Goal: Task Accomplishment & Management: Manage account settings

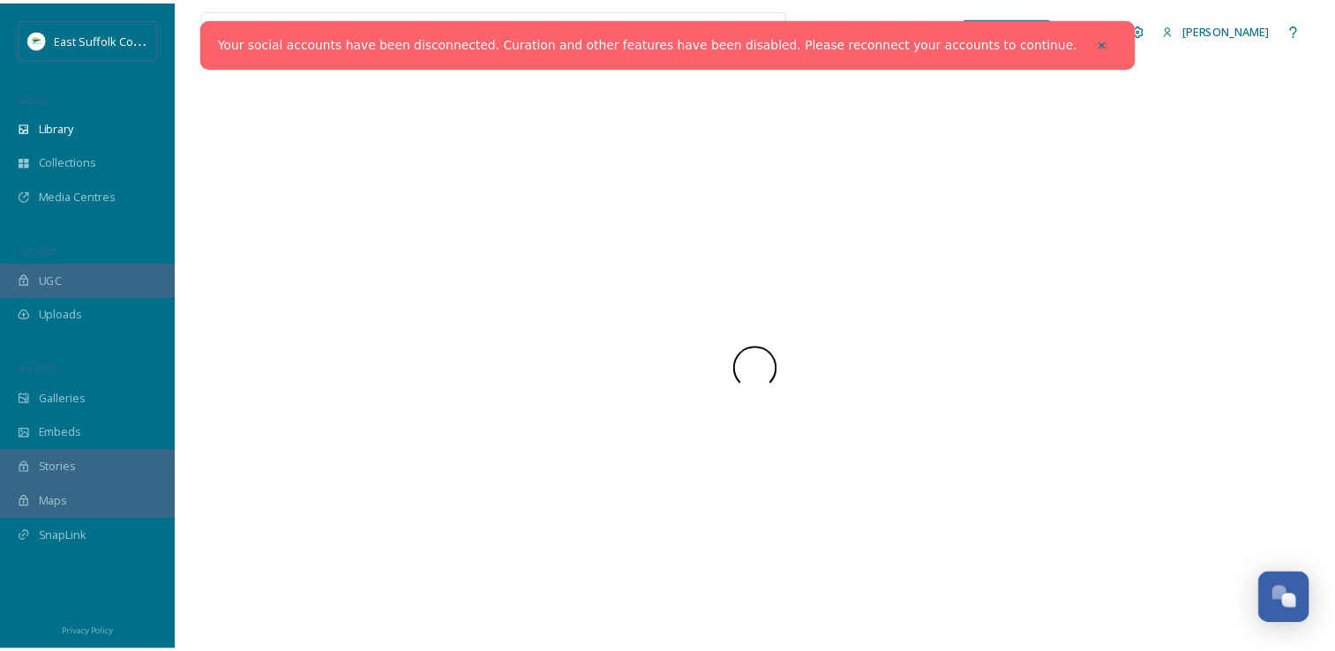
scroll to position [7017, 0]
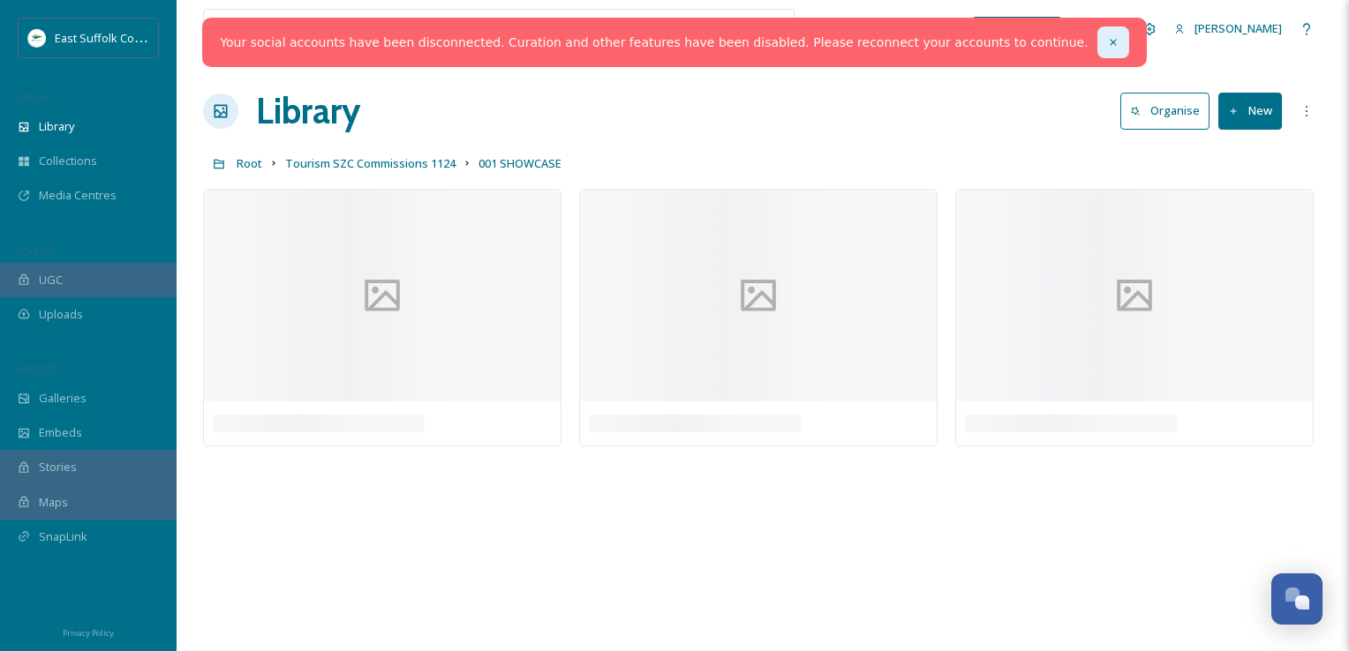
click at [1107, 46] on icon at bounding box center [1113, 42] width 12 height 12
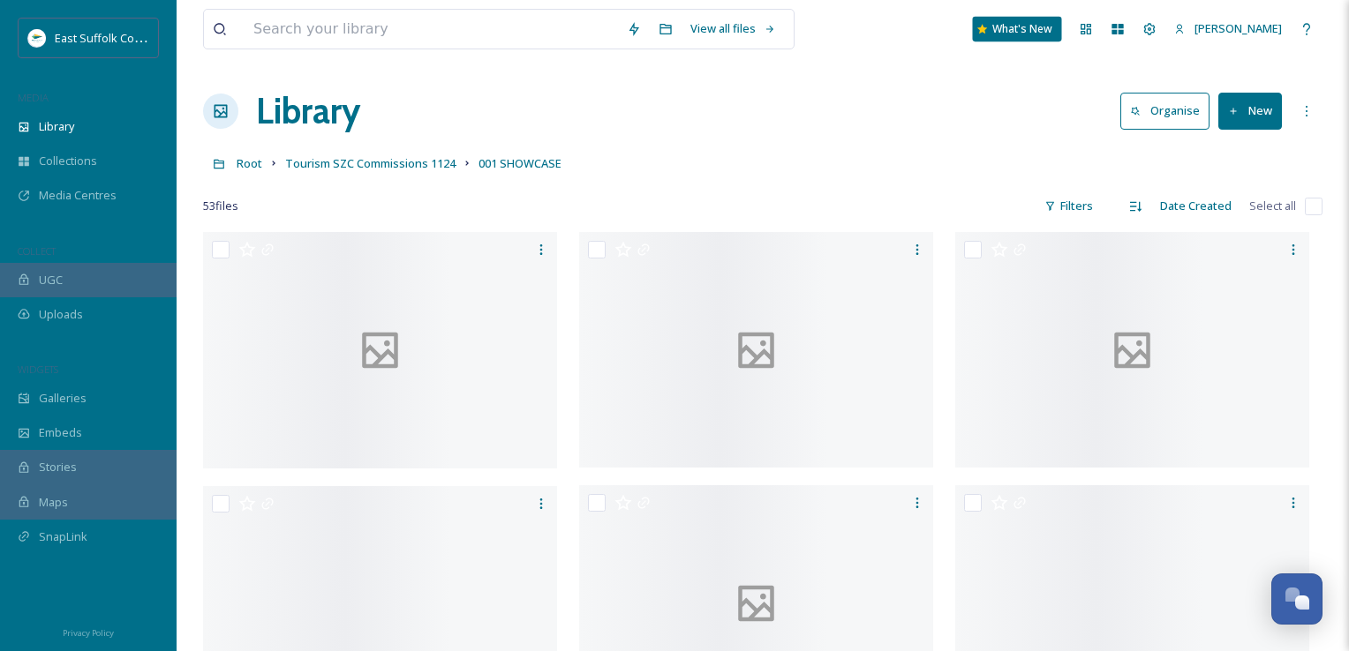
click at [1087, 27] on div "View all files What's New [PERSON_NAME]" at bounding box center [762, 29] width 1119 height 58
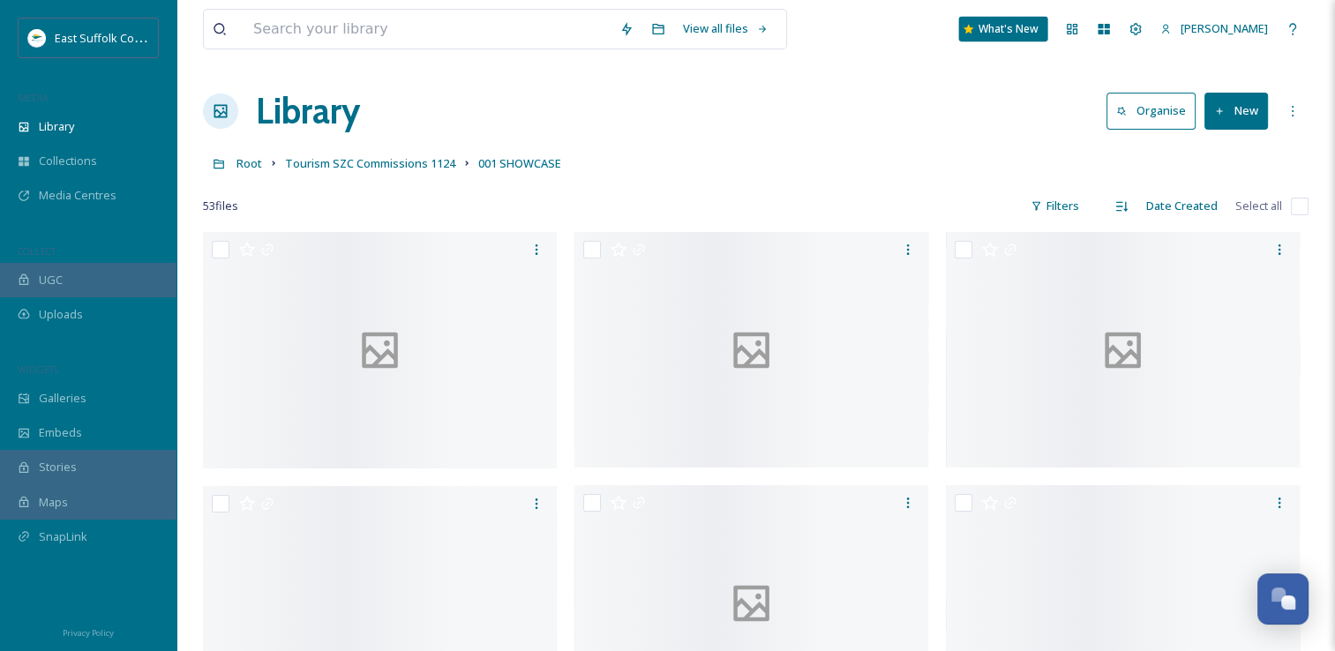
click at [1049, 34] on div "What's New" at bounding box center [1003, 29] width 89 height 25
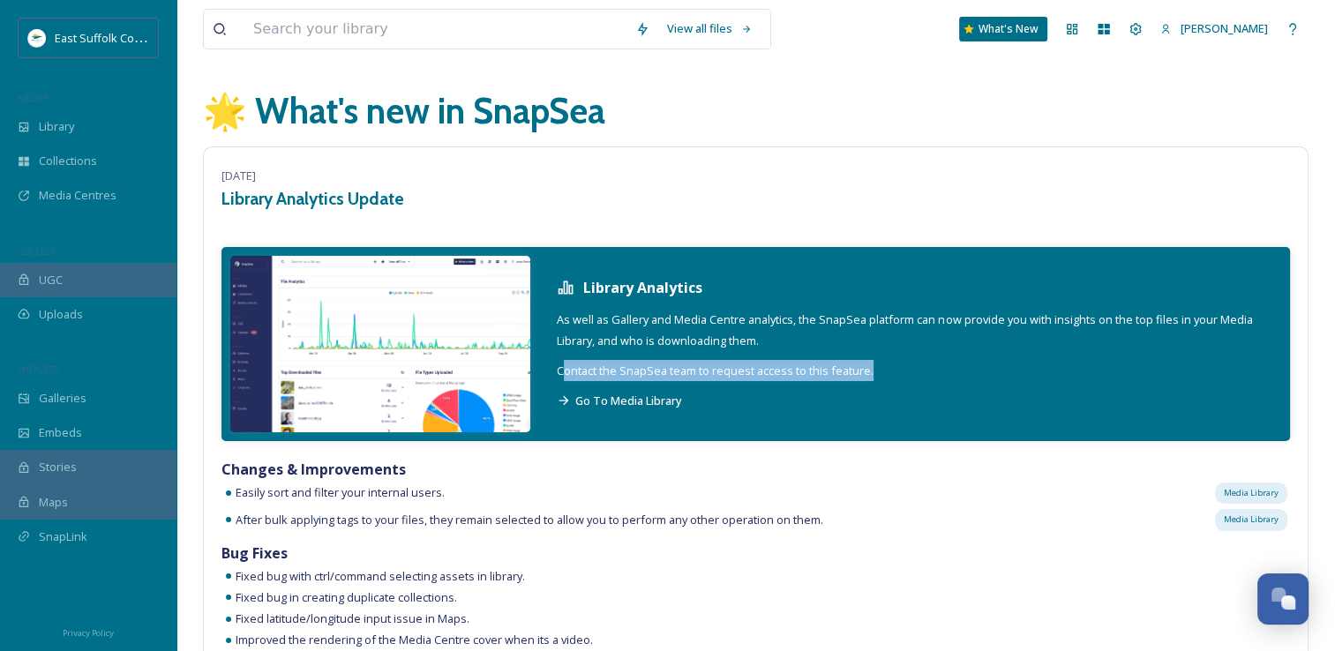
drag, startPoint x: 567, startPoint y: 375, endPoint x: 889, endPoint y: 380, distance: 322.2
click at [889, 380] on div "Library Analytics As well as Gallery and Media Centre analytics, the SnapSea pl…" at bounding box center [910, 344] width 742 height 170
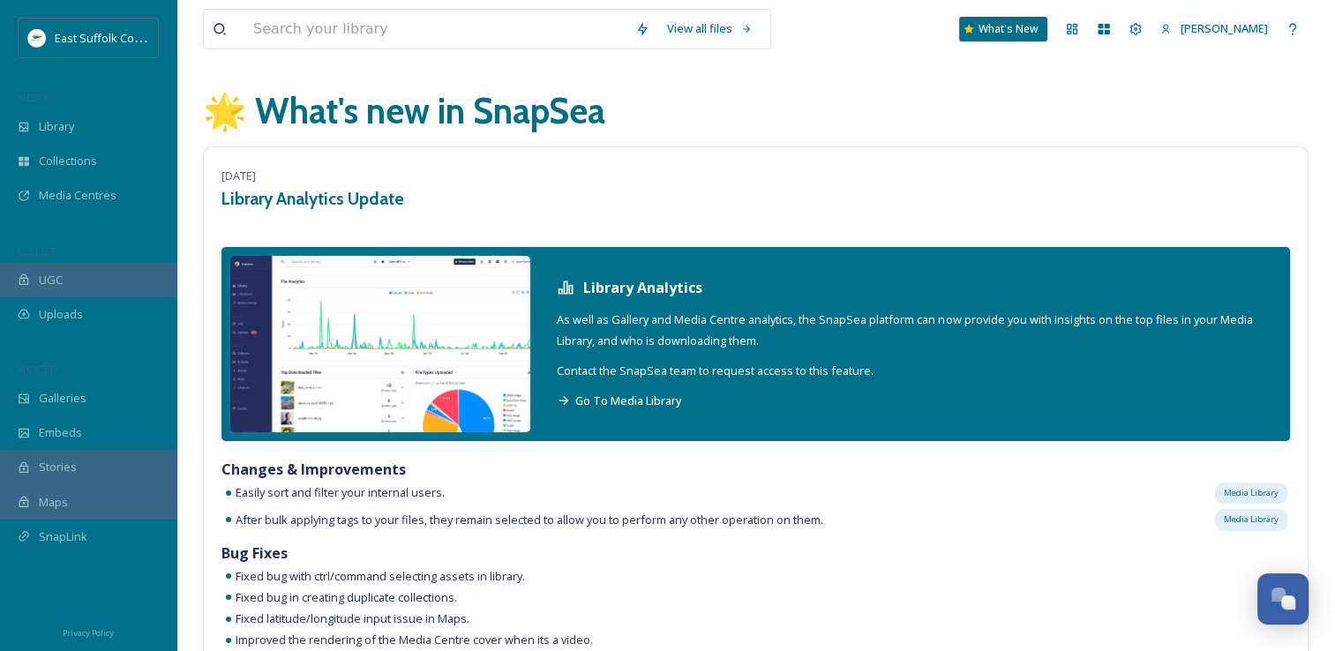
click at [878, 429] on div "Library Analytics As well as Gallery and Media Centre analytics, the SnapSea pl…" at bounding box center [756, 344] width 1069 height 194
click at [616, 394] on span "Go To Media Library" at bounding box center [628, 401] width 107 height 16
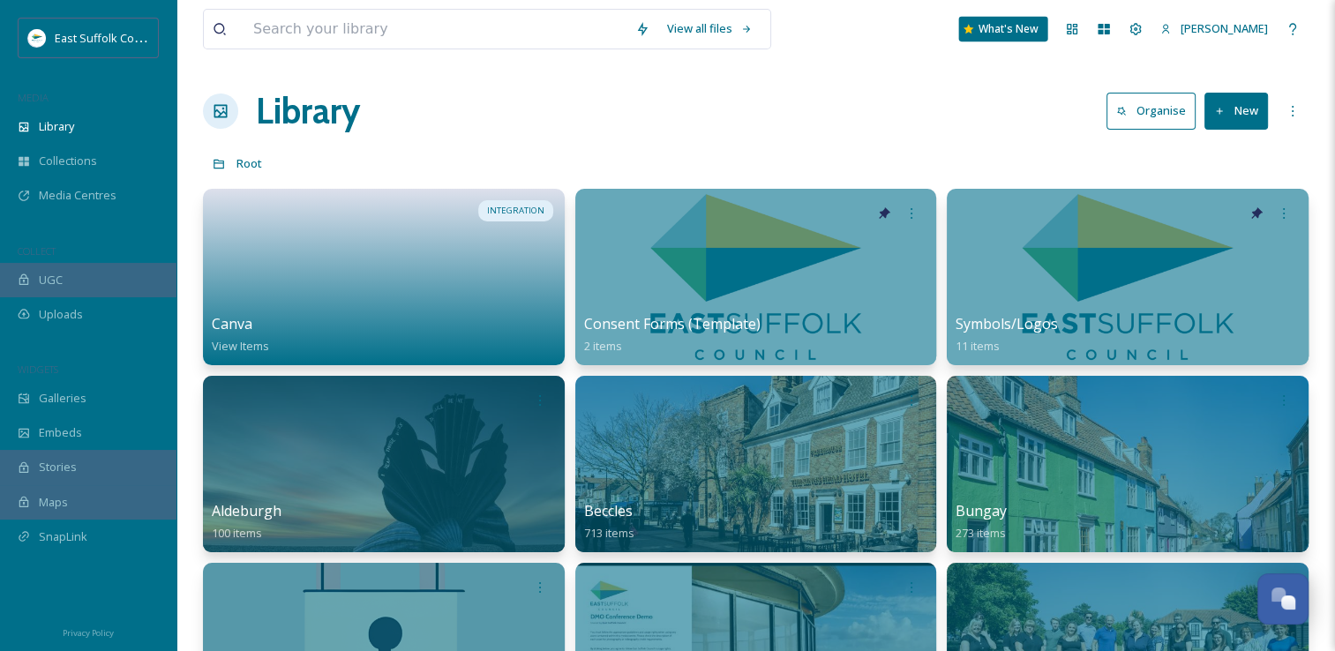
click at [1049, 34] on div "What's New" at bounding box center [1003, 29] width 89 height 25
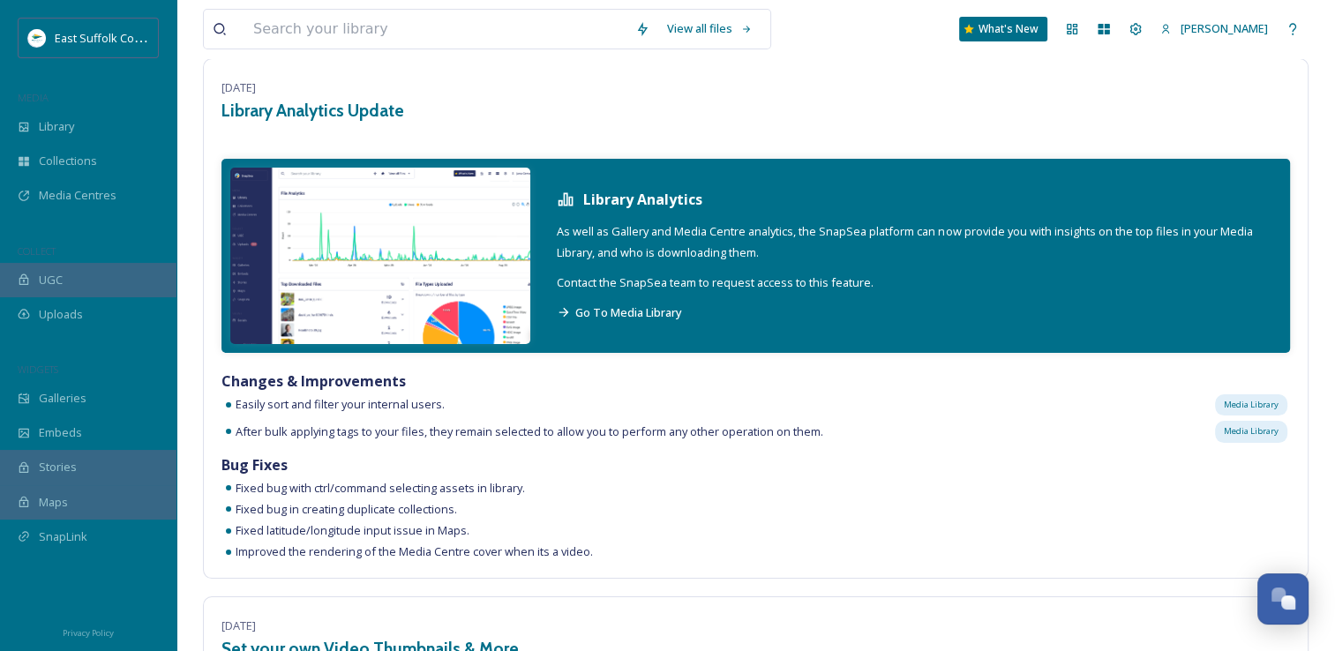
scroll to position [177, 0]
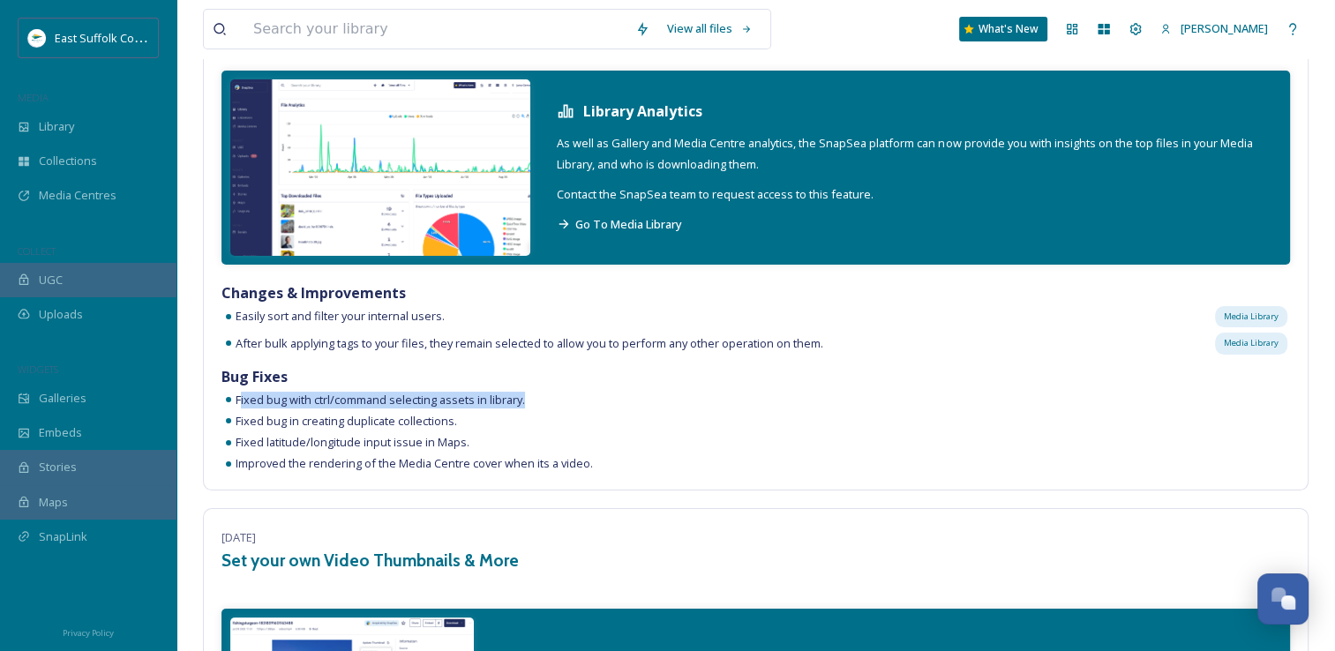
drag, startPoint x: 238, startPoint y: 404, endPoint x: 547, endPoint y: 410, distance: 309.0
click at [547, 410] on div "[DATE] Library Analytics Update Library Analytics As well as Gallery and Media …" at bounding box center [756, 230] width 1106 height 521
drag, startPoint x: 547, startPoint y: 410, endPoint x: 380, endPoint y: 485, distance: 183.7
click at [380, 485] on div "[DATE] Library Analytics Update Library Analytics As well as Gallery and Media …" at bounding box center [756, 230] width 1106 height 521
drag, startPoint x: 380, startPoint y: 485, endPoint x: 484, endPoint y: 482, distance: 104.2
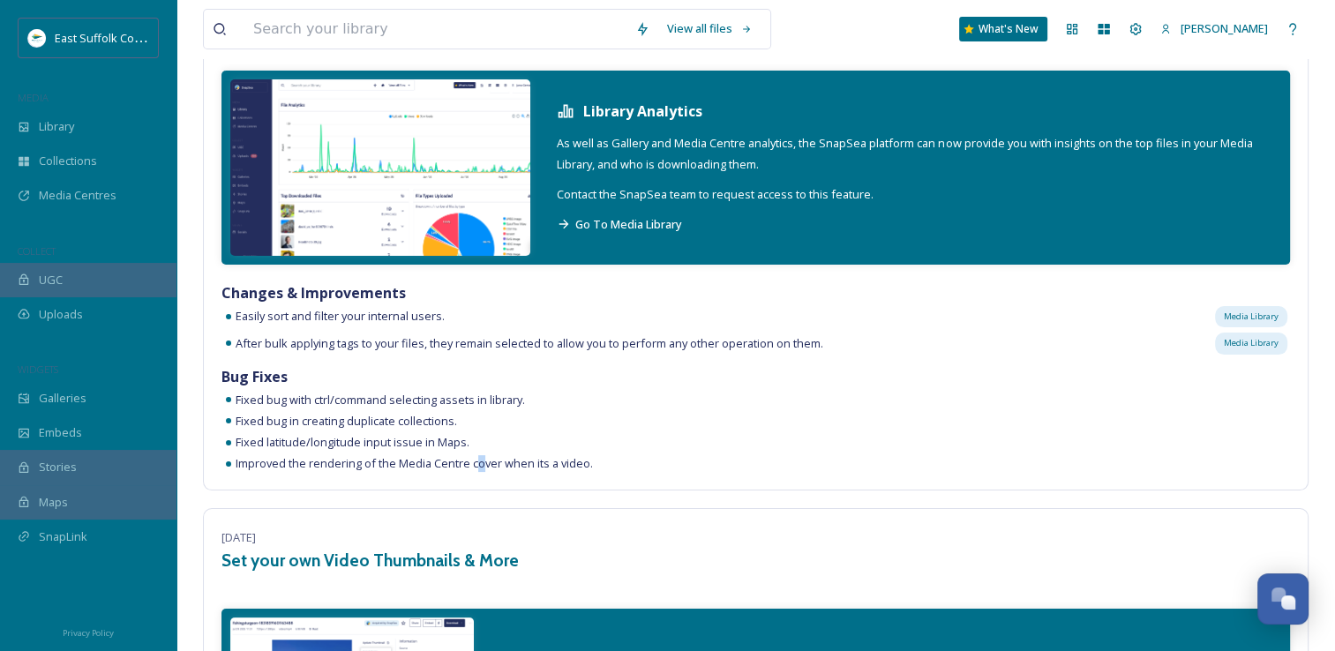
click at [484, 482] on div "[DATE] Library Analytics Update Library Analytics As well as Gallery and Media …" at bounding box center [756, 230] width 1106 height 521
drag, startPoint x: 484, startPoint y: 482, endPoint x: 338, endPoint y: 485, distance: 145.7
click at [338, 485] on div "[DATE] Library Analytics Update Library Analytics As well as Gallery and Media …" at bounding box center [756, 230] width 1106 height 521
drag, startPoint x: 338, startPoint y: 485, endPoint x: 360, endPoint y: 505, distance: 29.4
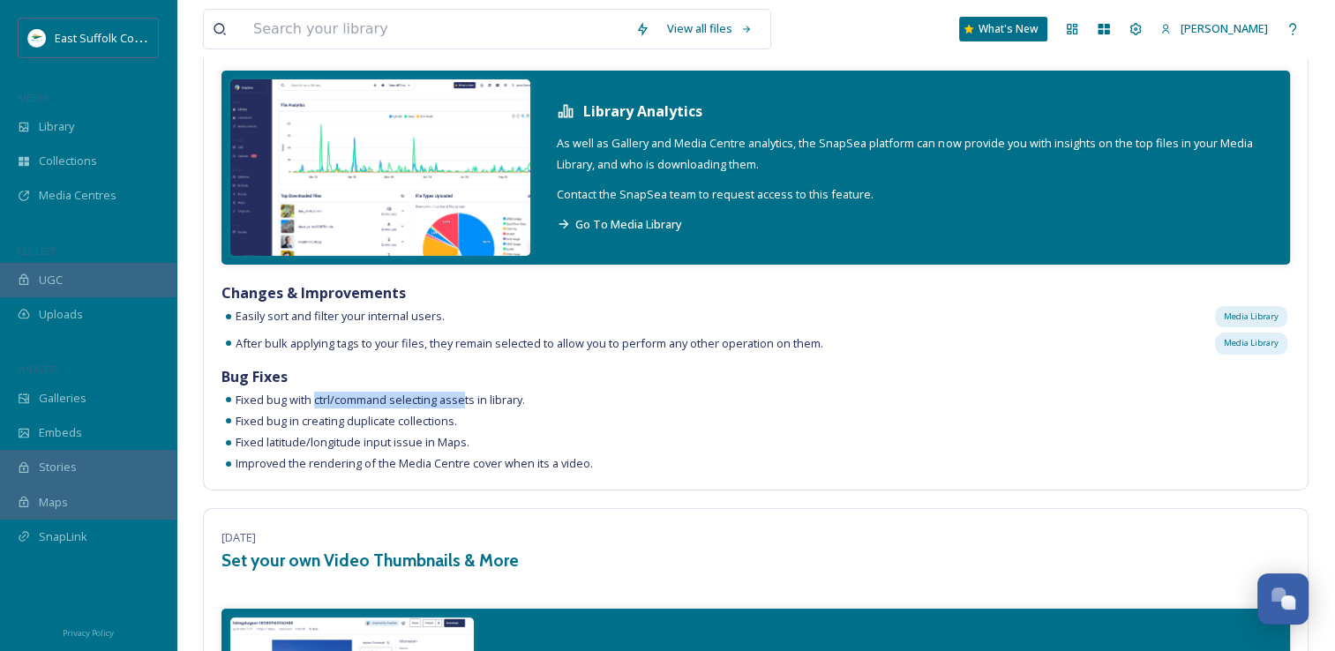
drag, startPoint x: 314, startPoint y: 397, endPoint x: 462, endPoint y: 408, distance: 147.8
click at [462, 408] on span "Fixed bug with ctrl/command selecting assets in library." at bounding box center [380, 400] width 289 height 17
click at [162, 464] on div "Stories" at bounding box center [88, 467] width 177 height 34
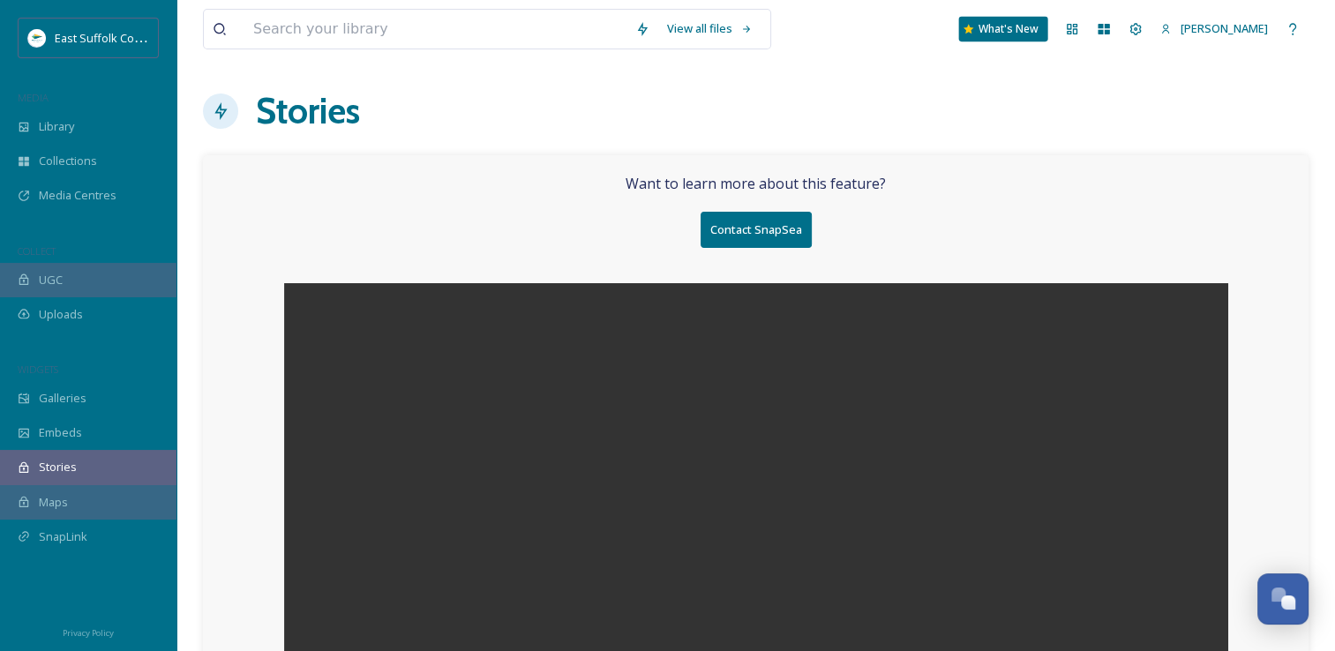
click at [1027, 26] on div "What's New" at bounding box center [1003, 29] width 89 height 25
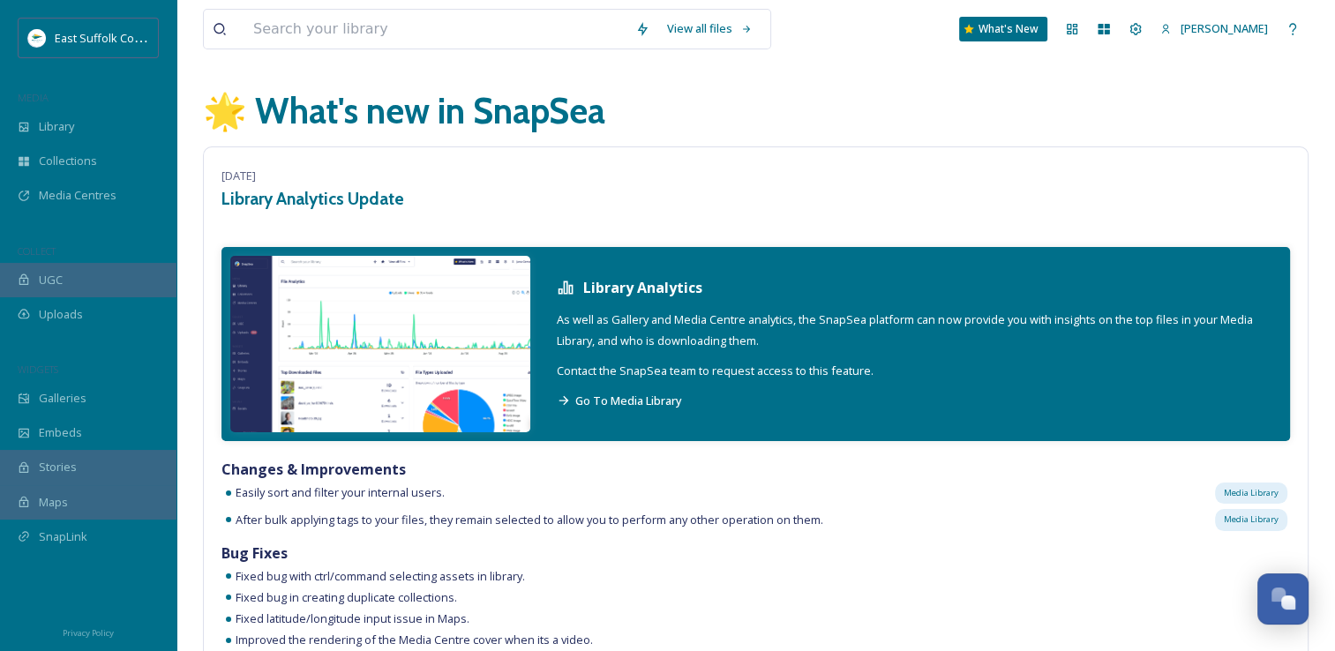
scroll to position [177, 0]
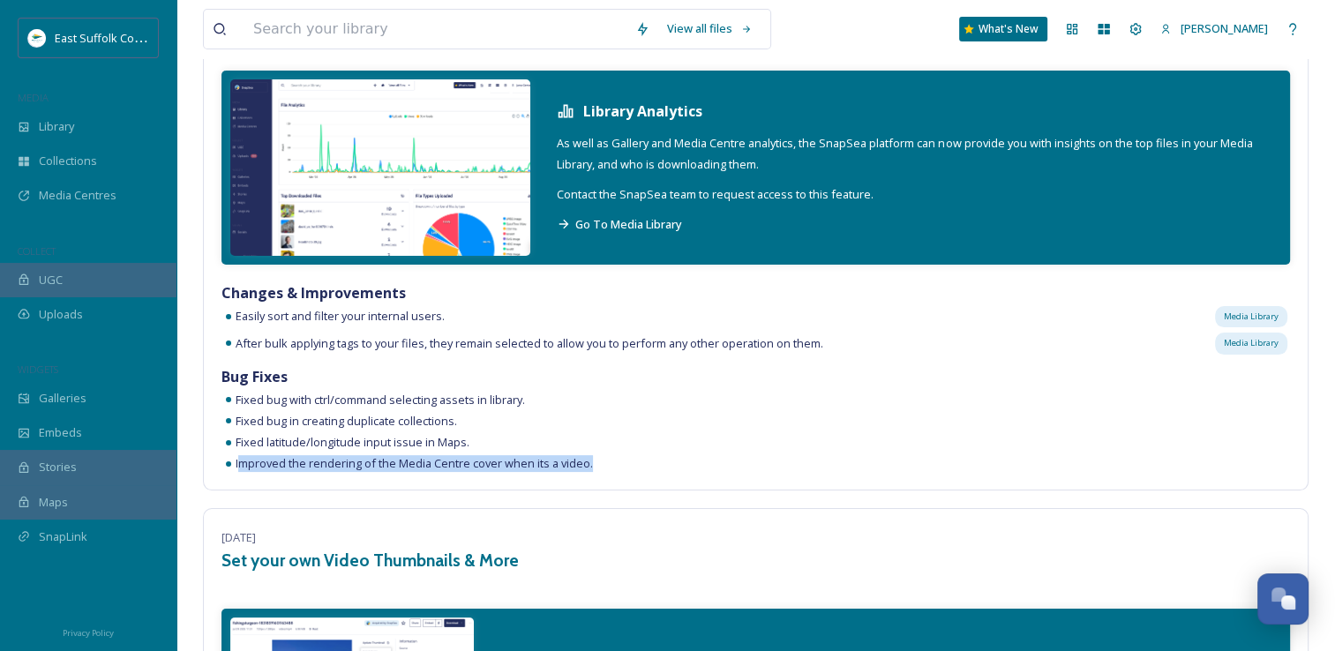
drag, startPoint x: 239, startPoint y: 465, endPoint x: 639, endPoint y: 468, distance: 399.8
click at [639, 468] on div "Improved the rendering of the Media Centre cover when its a video." at bounding box center [756, 463] width 1069 height 17
click at [435, 469] on span "Improved the rendering of the Media Centre cover when its a video." at bounding box center [414, 463] width 357 height 17
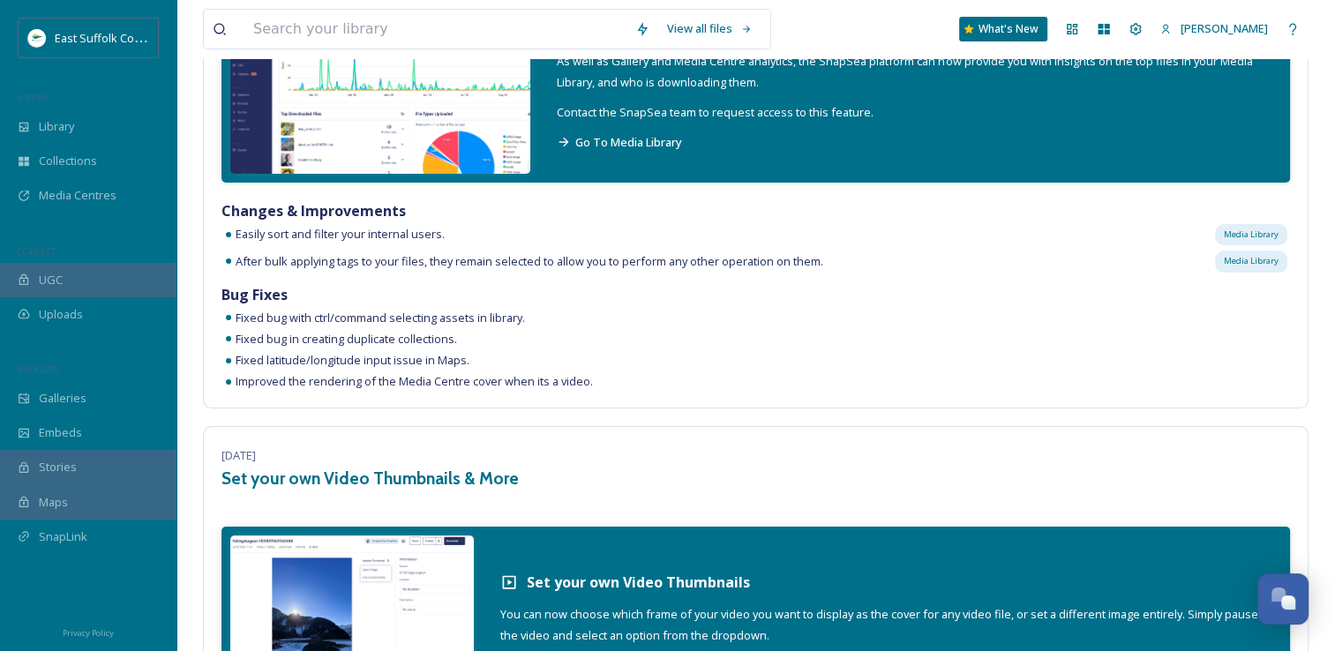
scroll to position [0, 0]
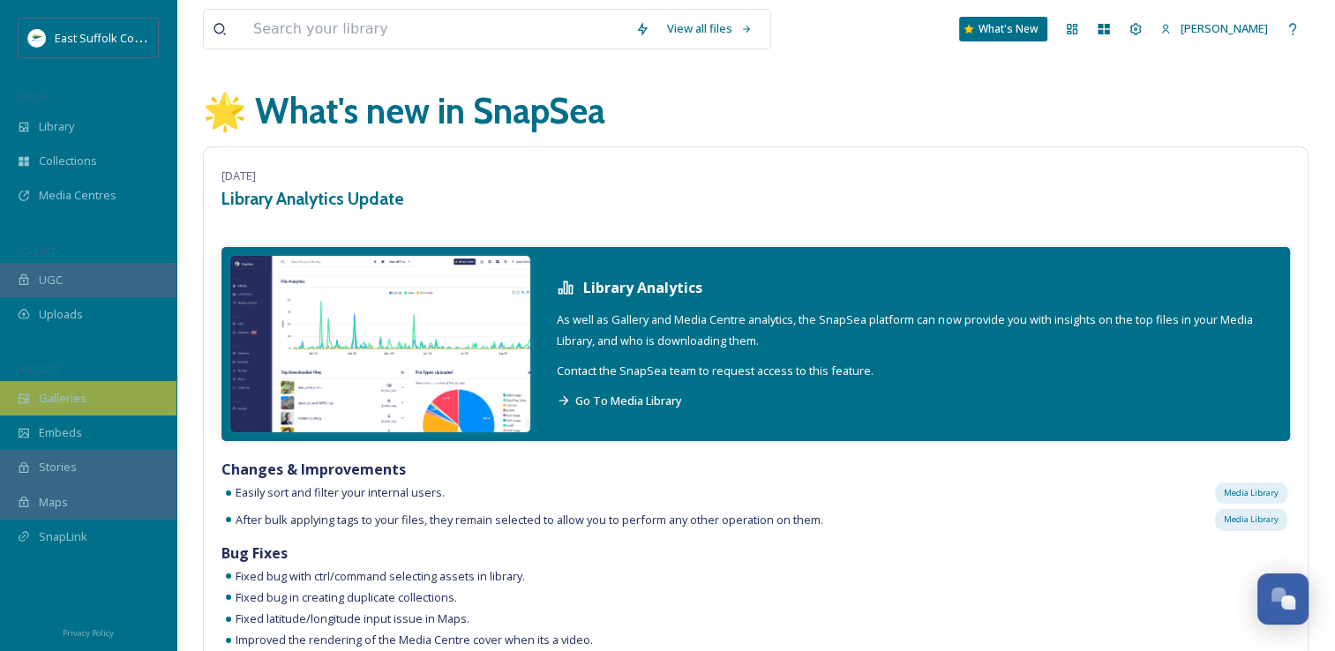
click at [95, 402] on div "Galleries" at bounding box center [88, 398] width 177 height 34
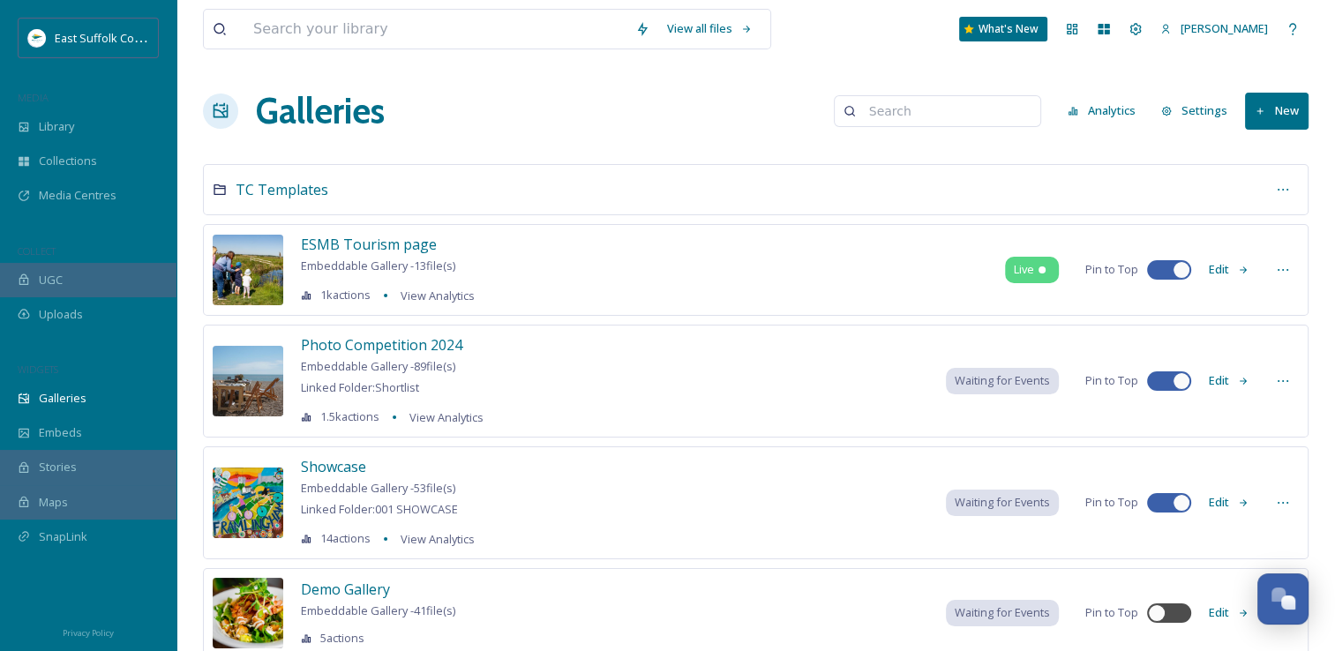
click at [1223, 497] on button "Edit" at bounding box center [1229, 502] width 58 height 34
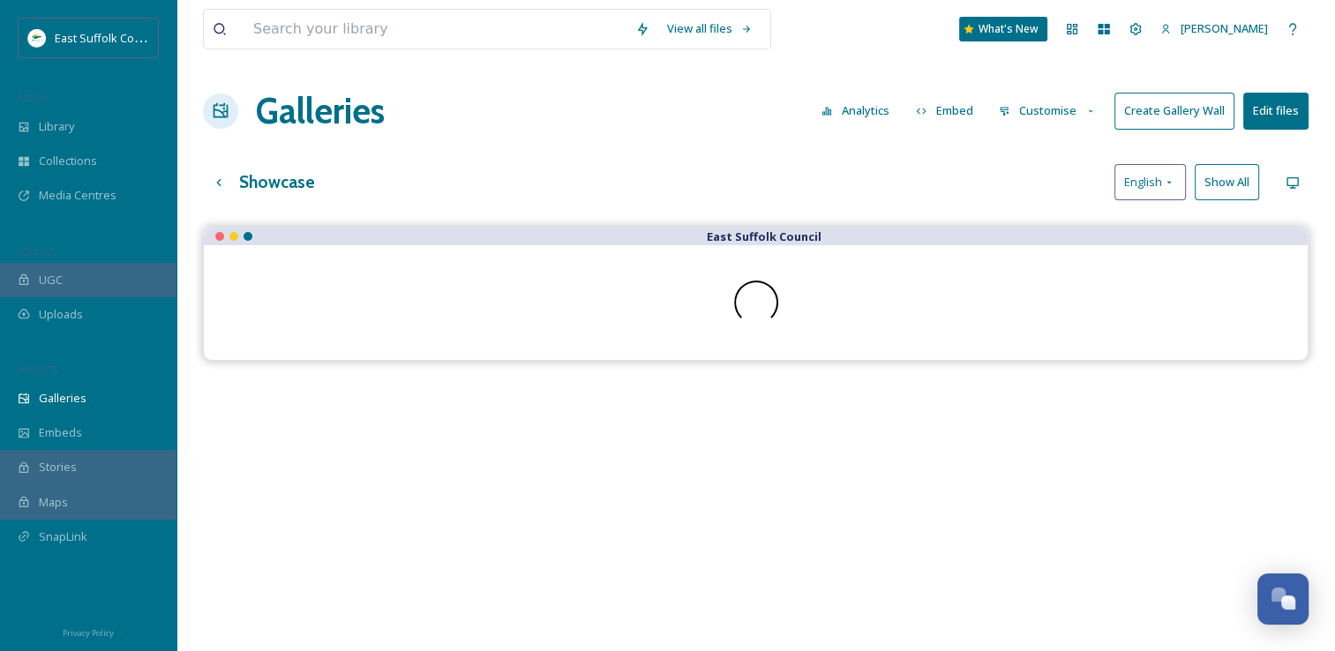
click at [1281, 114] on button "Edit files" at bounding box center [1276, 111] width 65 height 36
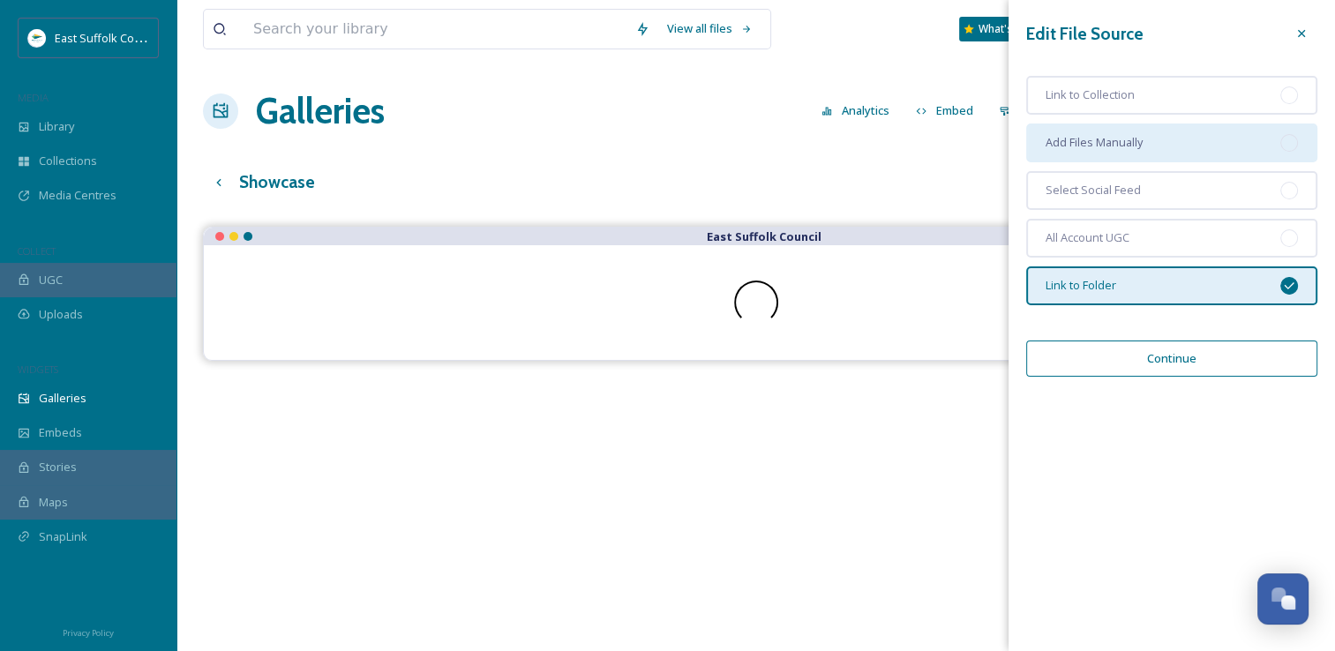
click at [1183, 132] on div "Add Files Manually" at bounding box center [1171, 143] width 291 height 39
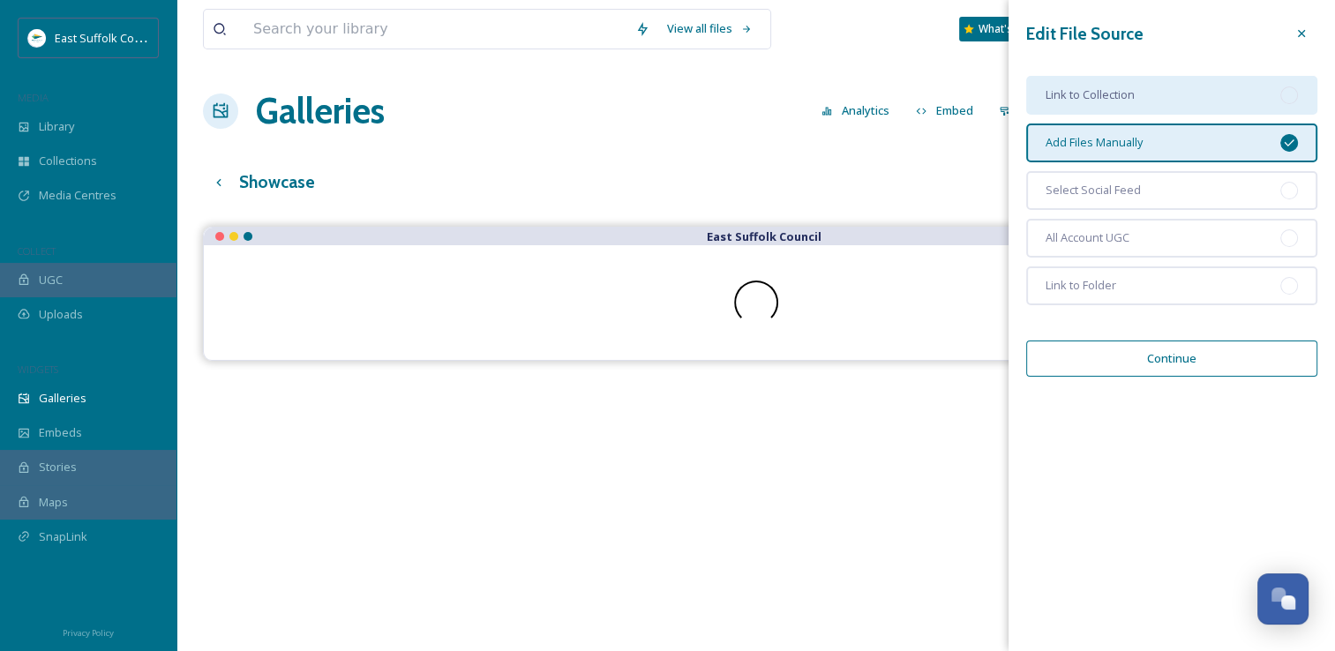
click at [1212, 82] on div "Link to Collection" at bounding box center [1171, 95] width 291 height 39
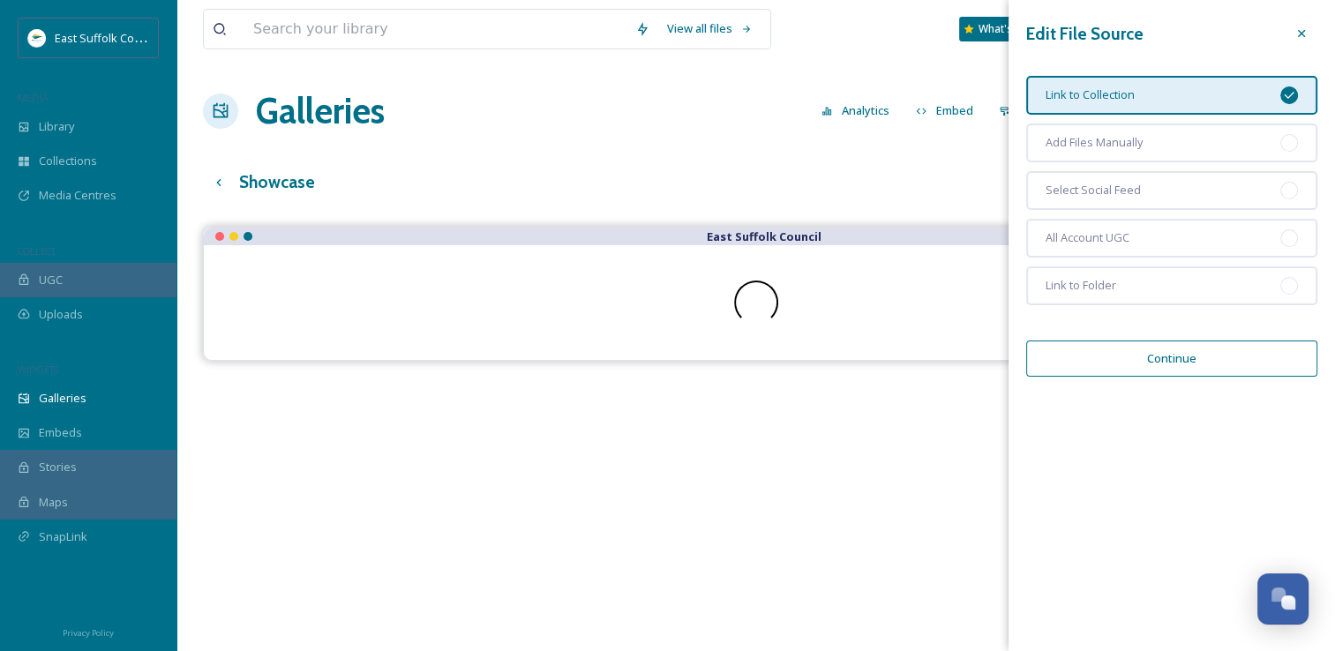
drag, startPoint x: 1289, startPoint y: 34, endPoint x: 1298, endPoint y: 34, distance: 9.7
click at [1292, 34] on div at bounding box center [1302, 34] width 32 height 32
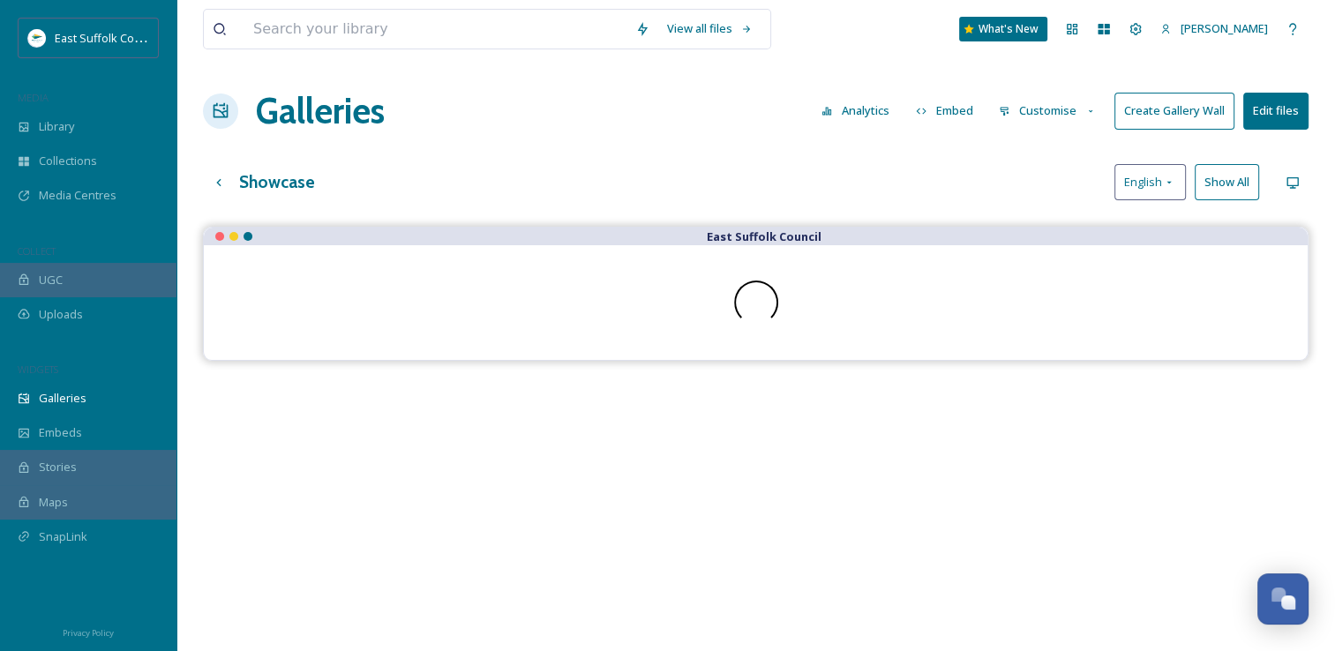
click at [494, 164] on div "Showcase English Show All" at bounding box center [756, 182] width 1106 height 36
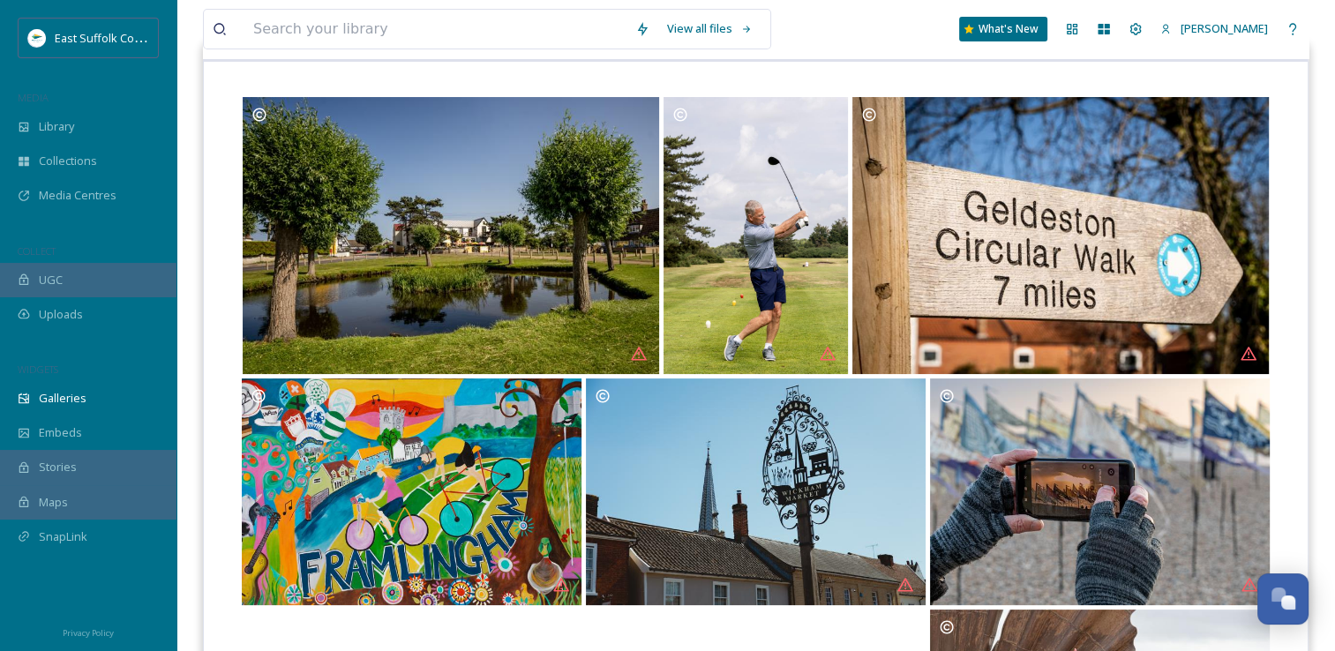
scroll to position [177, 0]
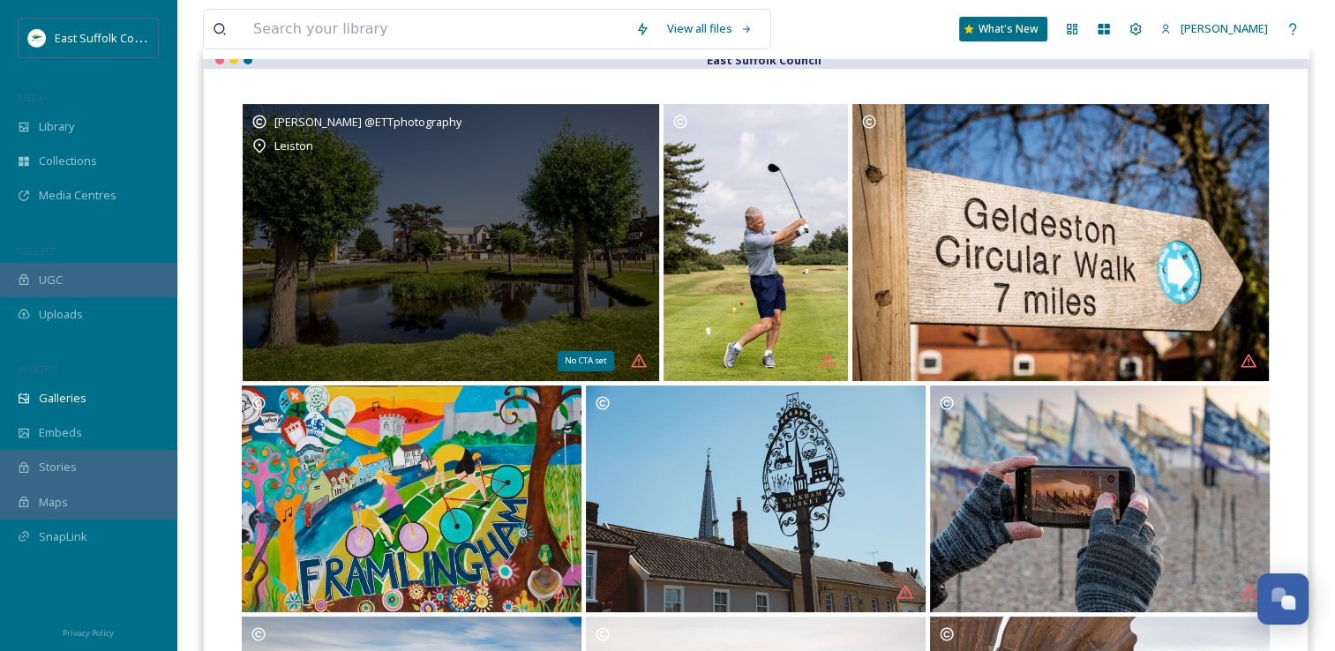
click at [635, 363] on icon at bounding box center [639, 361] width 18 height 18
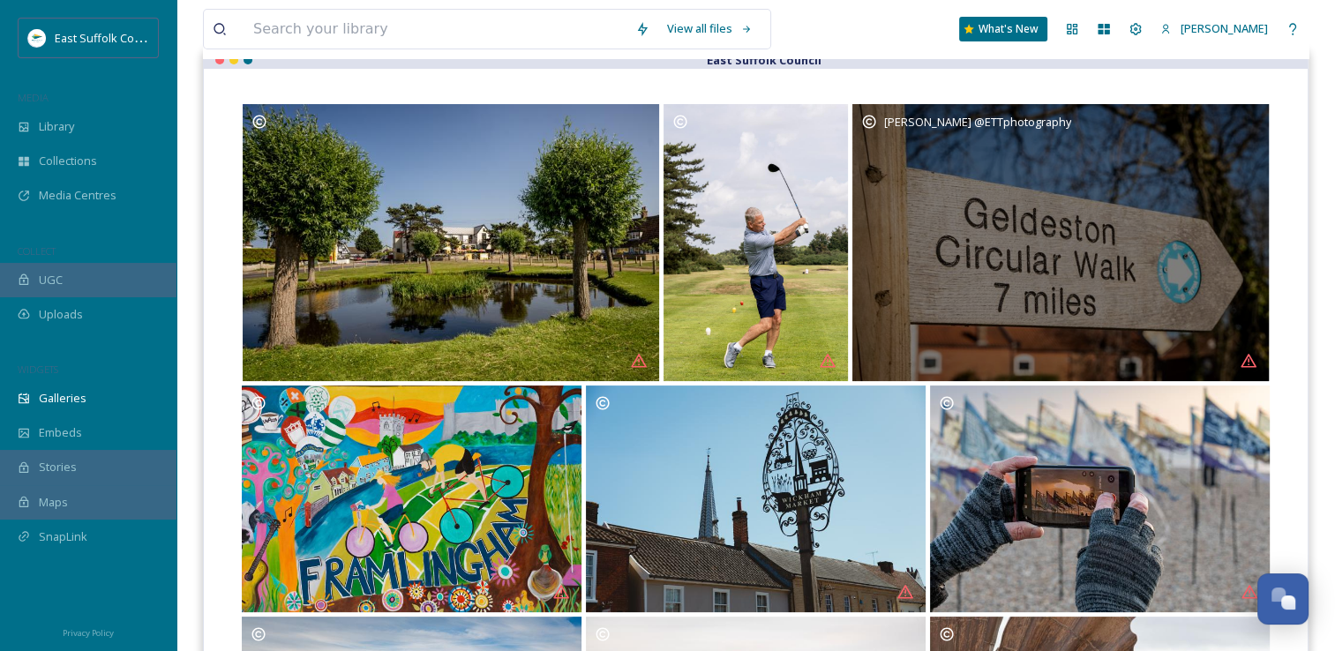
scroll to position [0, 0]
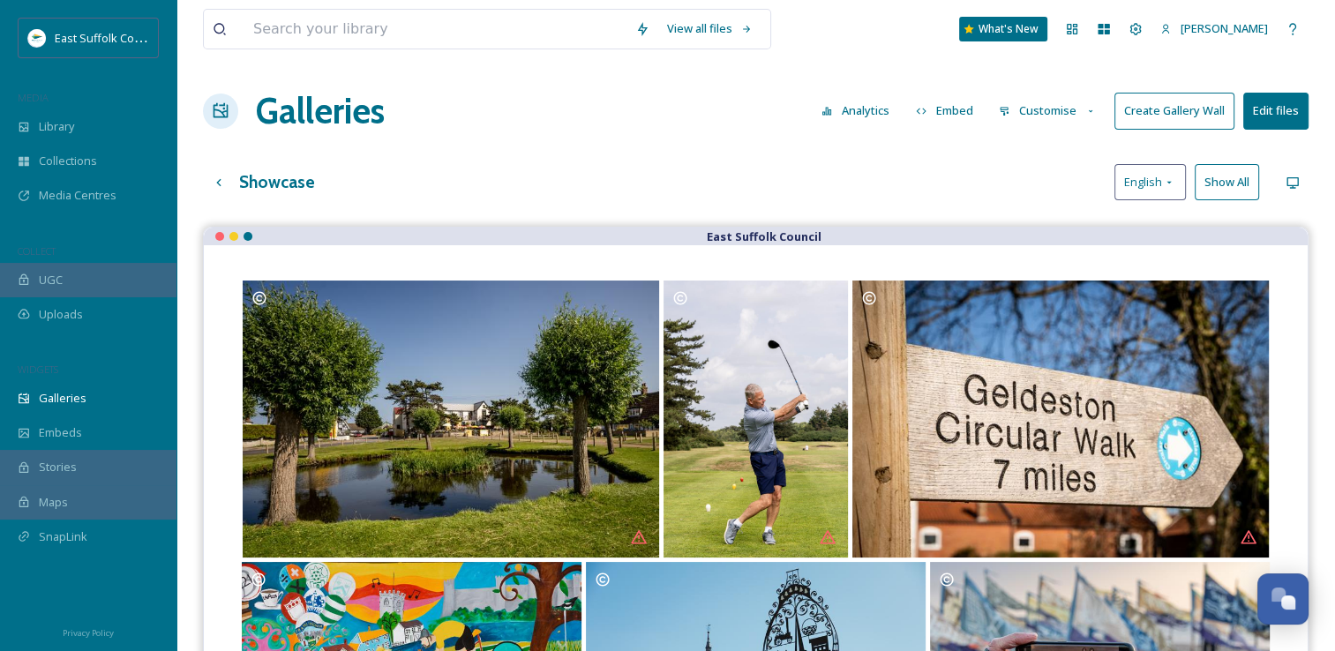
click at [1266, 108] on button "Edit files" at bounding box center [1276, 111] width 65 height 36
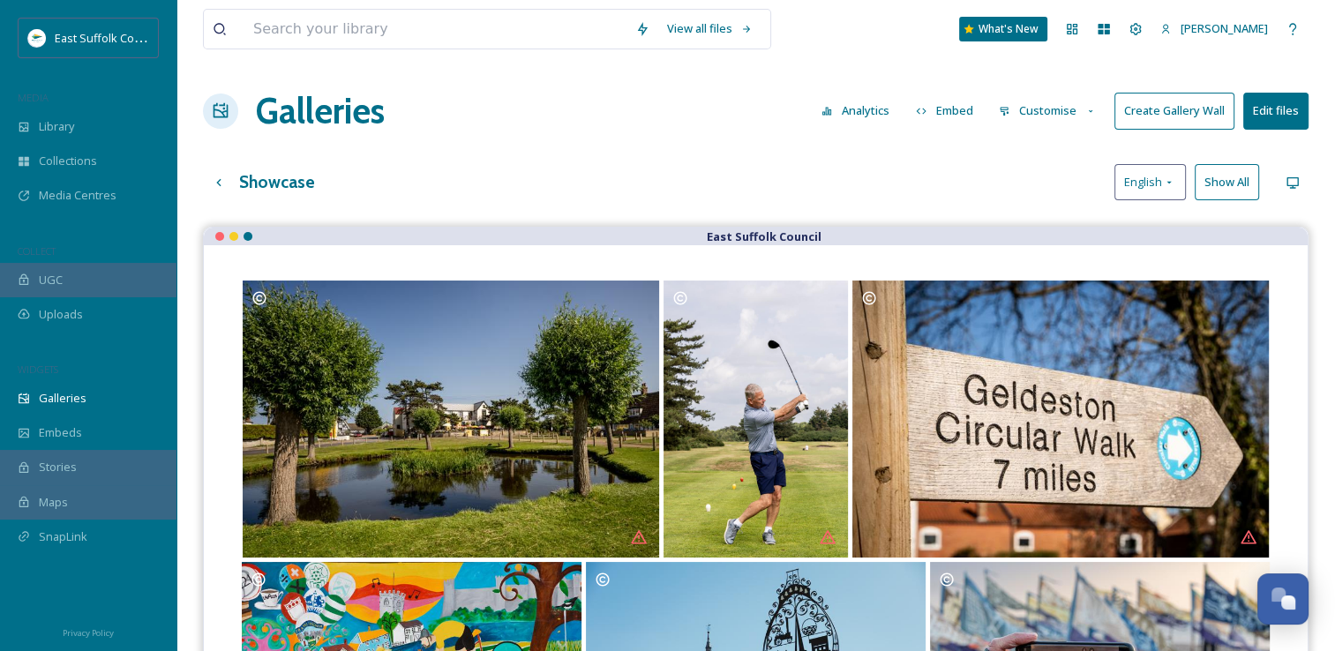
click at [1060, 122] on button "Customise" at bounding box center [1048, 111] width 116 height 34
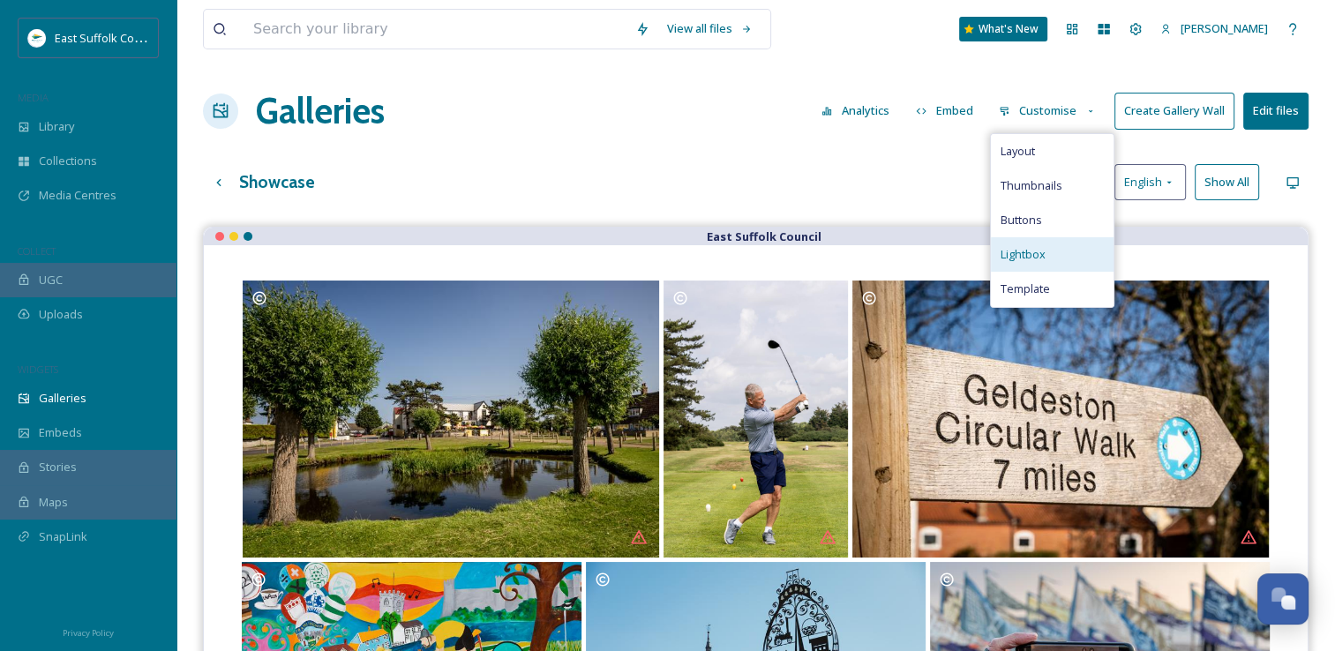
click at [1019, 263] on div "Lightbox" at bounding box center [1052, 254] width 123 height 34
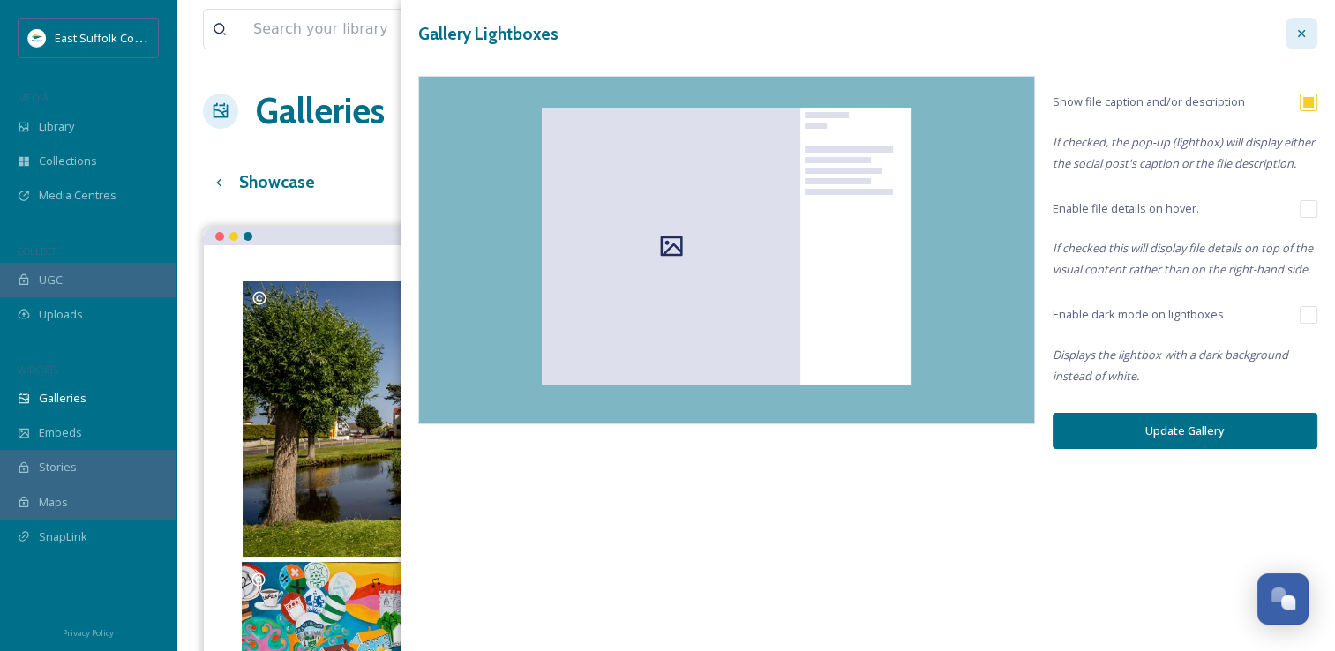
click at [1303, 36] on icon at bounding box center [1302, 33] width 14 height 14
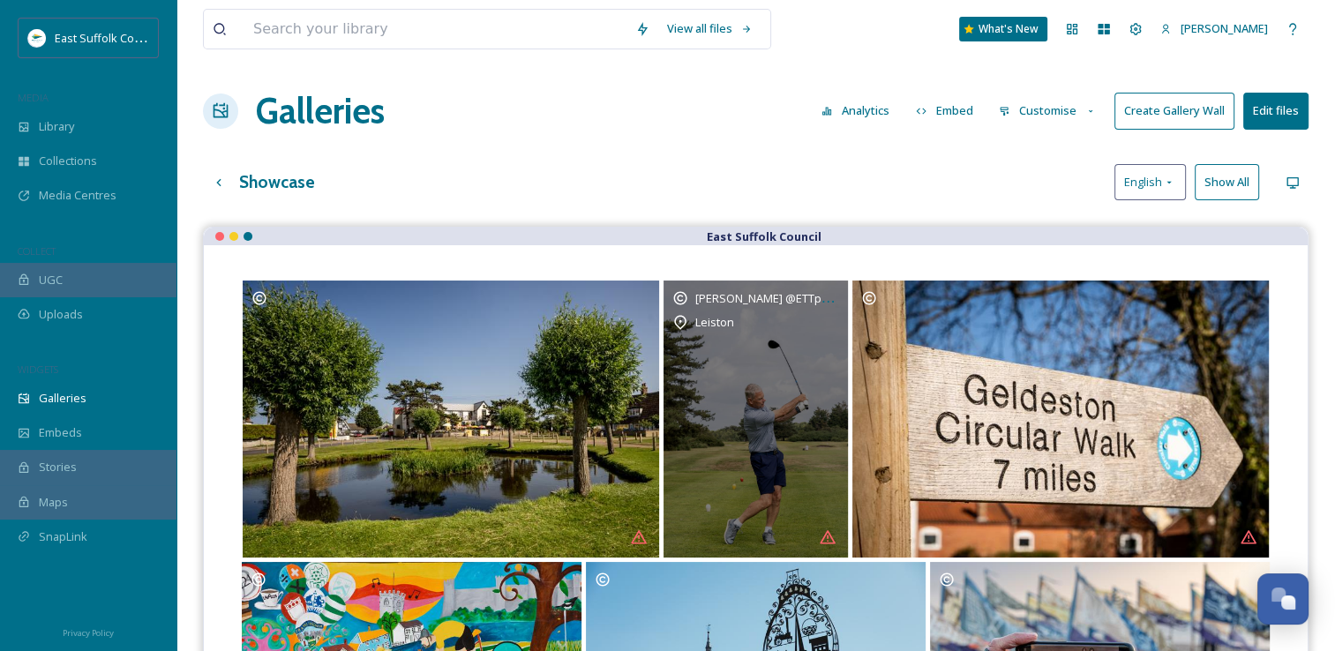
click at [779, 470] on div "[PERSON_NAME] @ETTphotography [PERSON_NAME]" at bounding box center [756, 419] width 185 height 277
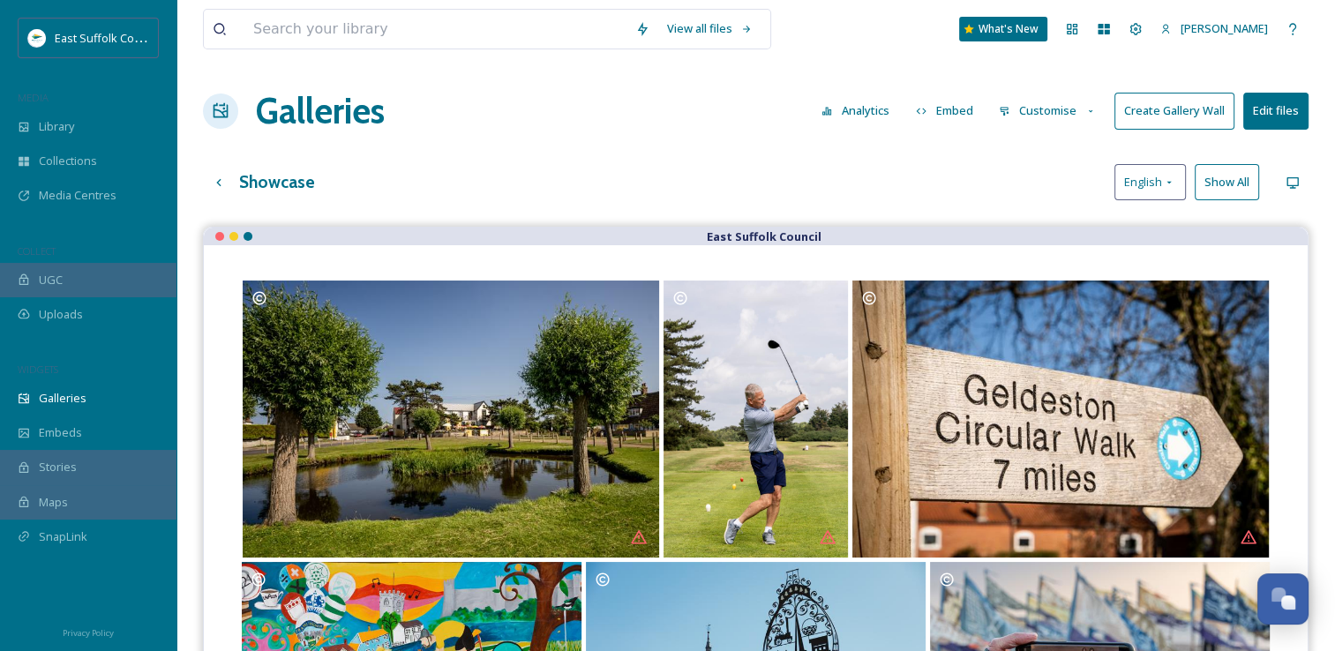
click at [854, 118] on button "Analytics" at bounding box center [856, 111] width 86 height 34
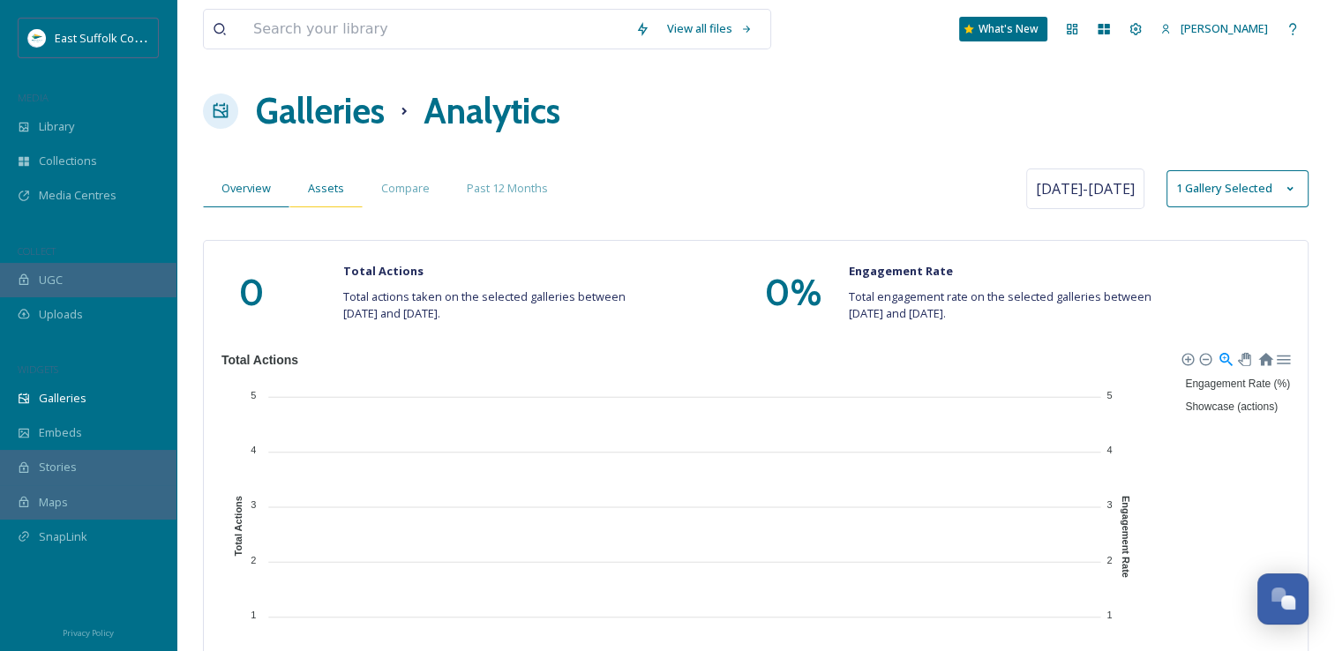
click at [316, 196] on span "Assets" at bounding box center [326, 188] width 36 height 17
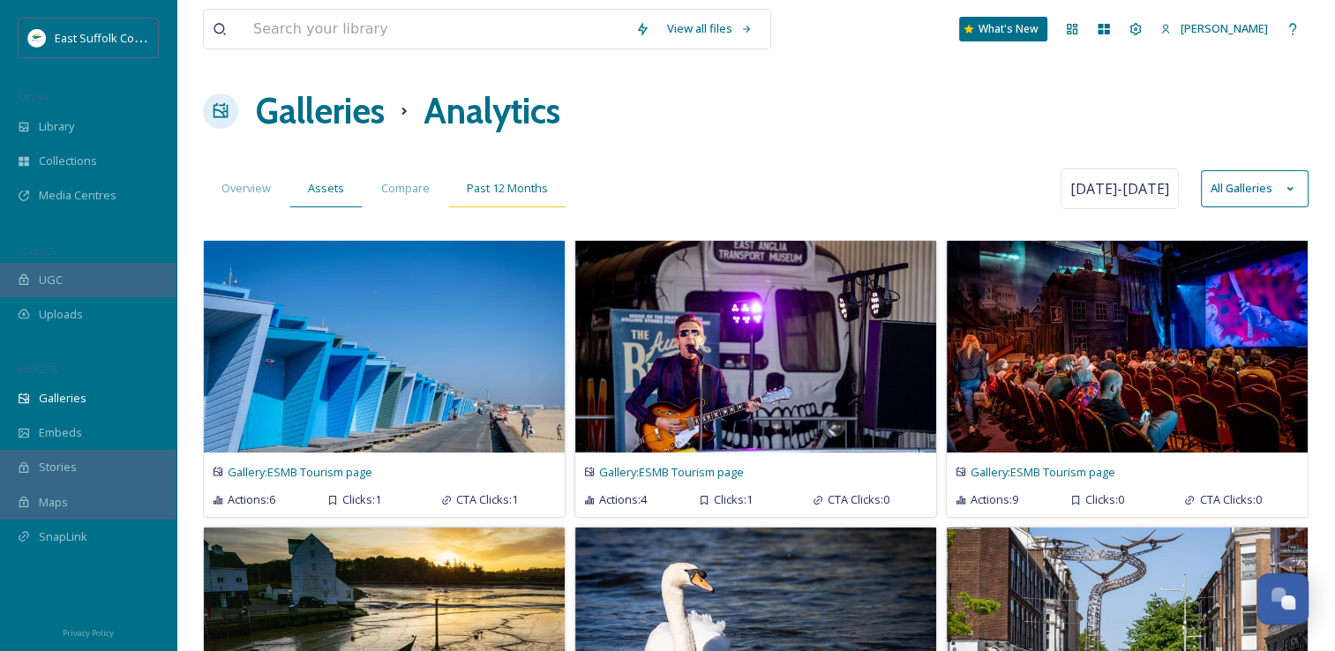
click at [518, 188] on span "Past 12 Months" at bounding box center [507, 188] width 81 height 17
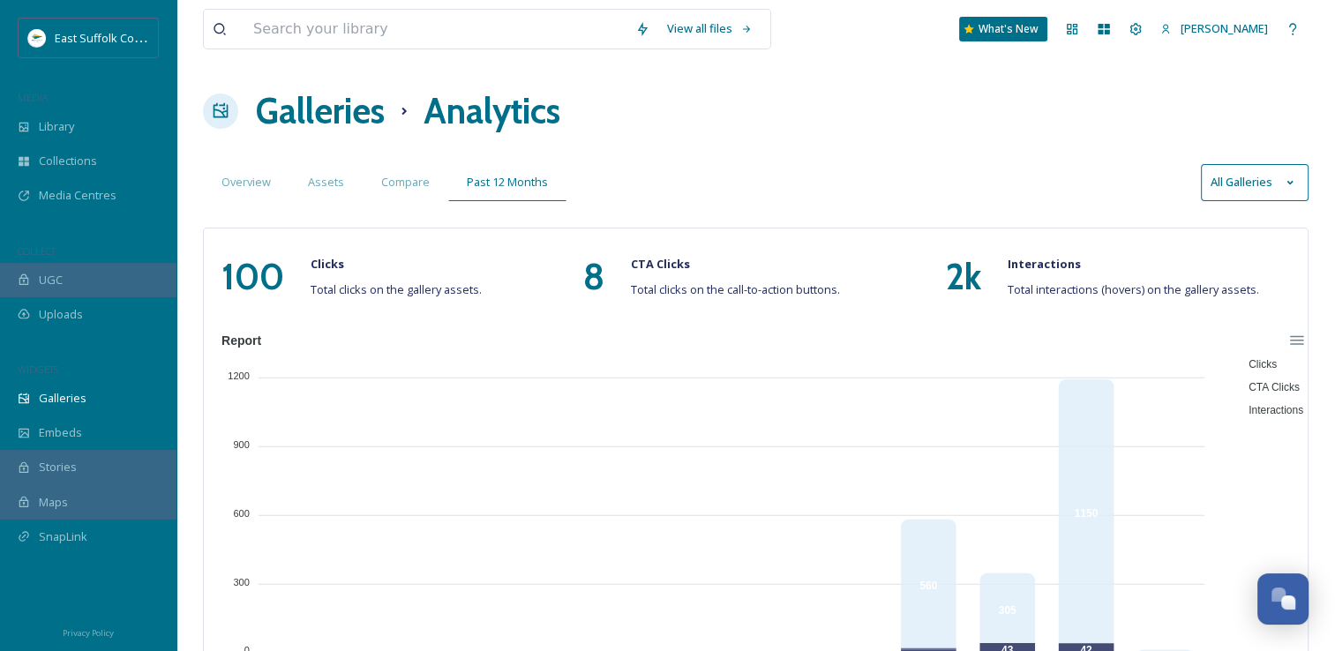
click at [334, 103] on h1 "Galleries" at bounding box center [320, 111] width 129 height 53
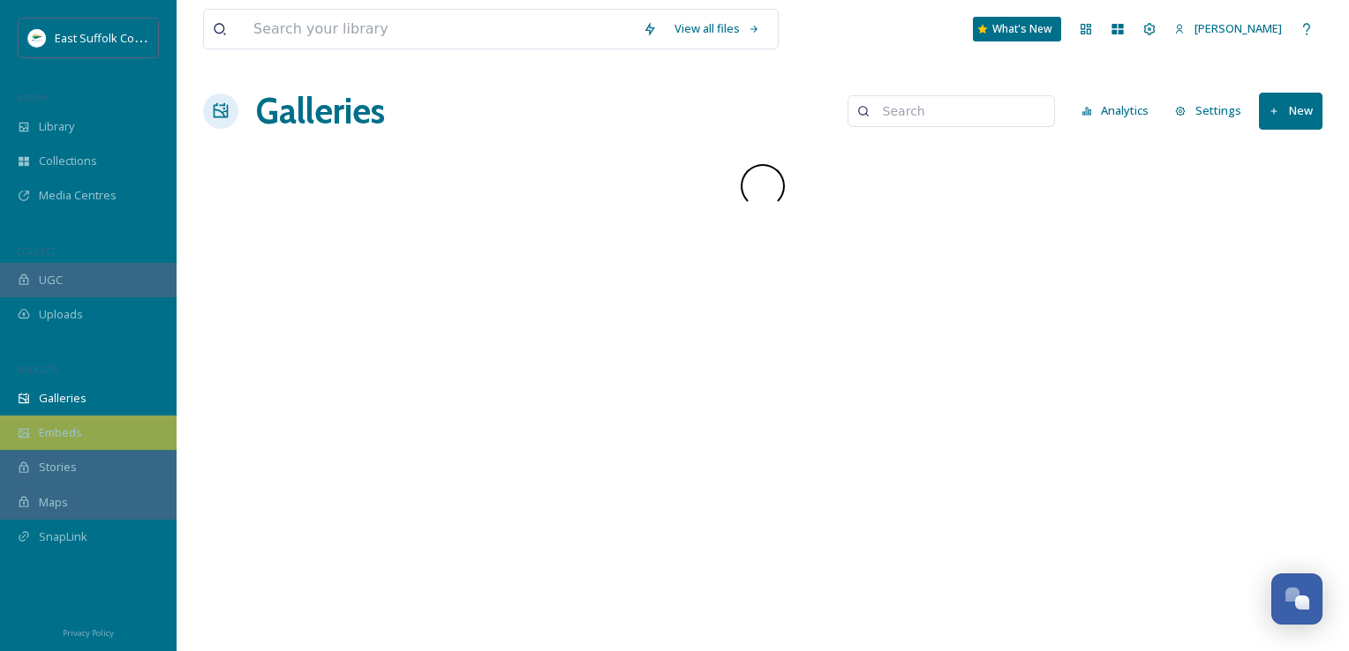
click at [94, 429] on div "Embeds" at bounding box center [88, 433] width 177 height 34
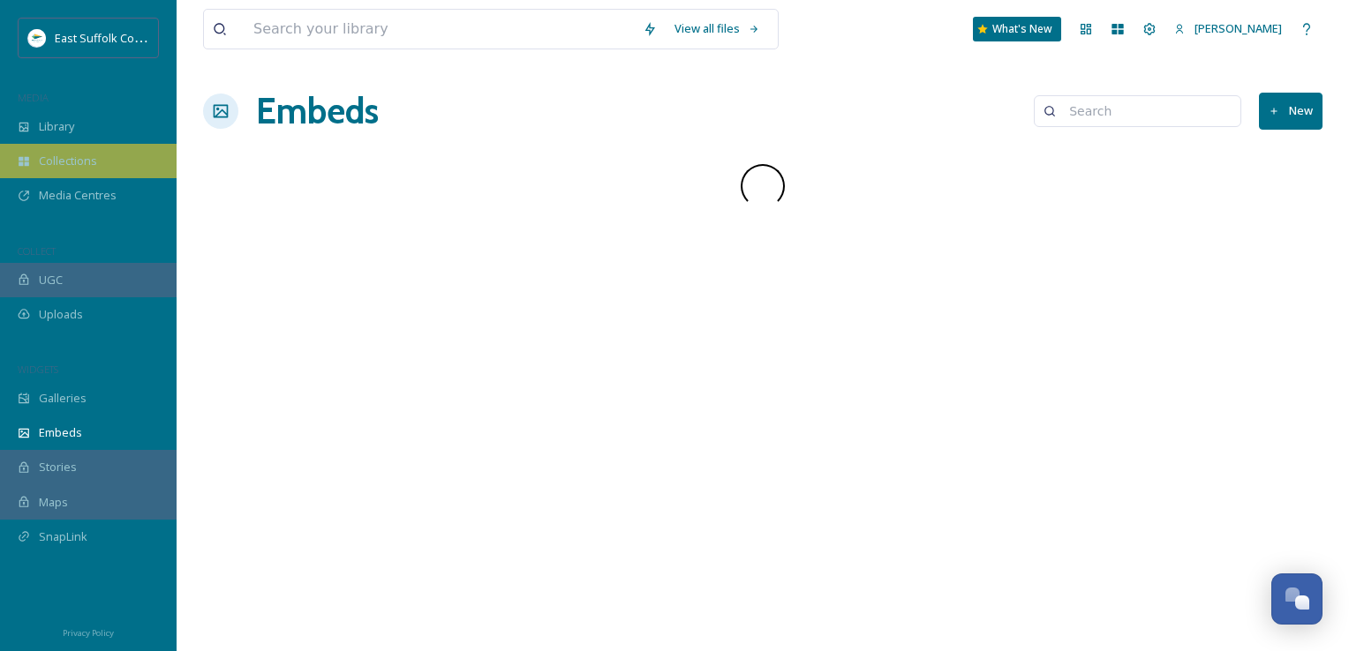
click at [9, 162] on div "Collections" at bounding box center [88, 161] width 177 height 34
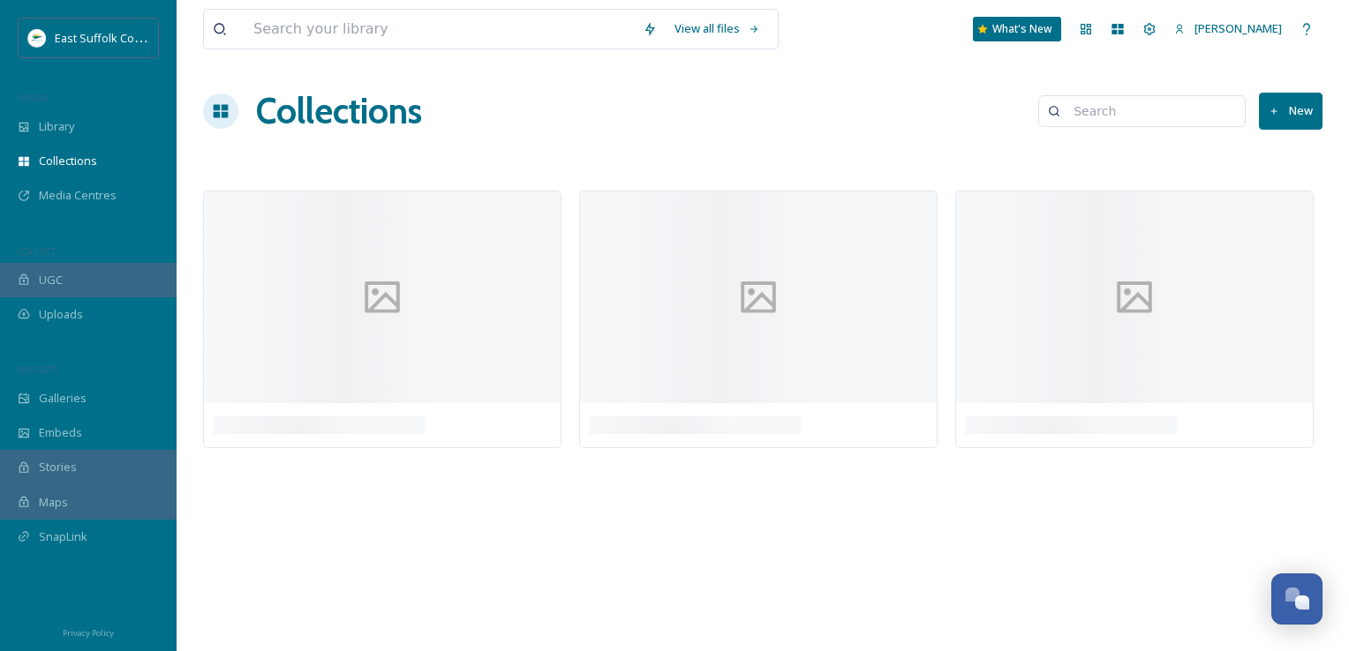
click at [38, 139] on div "Library" at bounding box center [88, 126] width 177 height 34
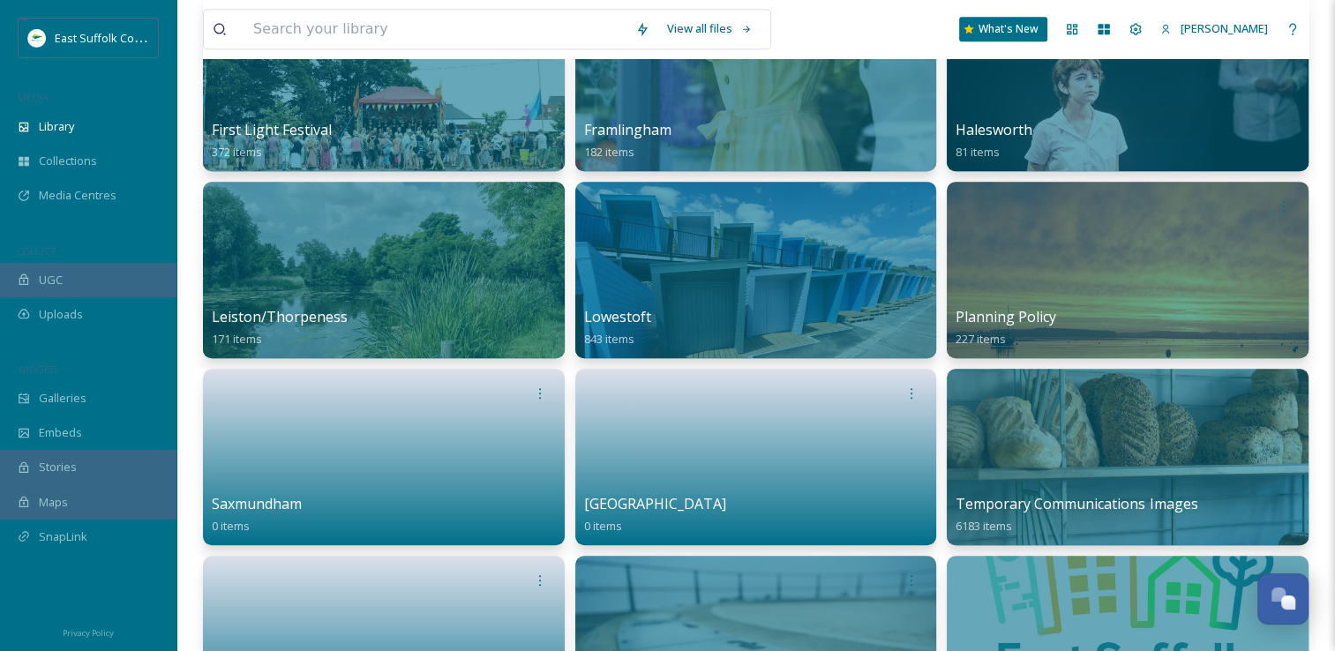
scroll to position [706, 0]
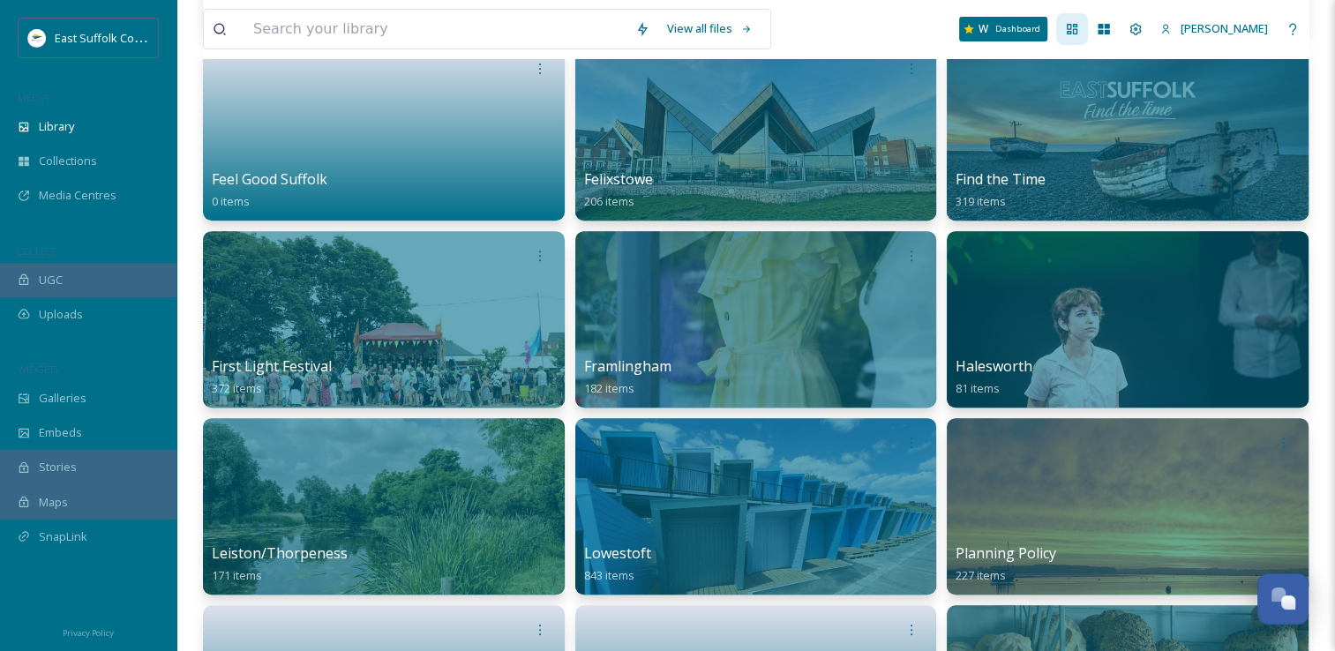
click at [1079, 30] on icon at bounding box center [1072, 29] width 14 height 14
